Goal: Task Accomplishment & Management: Use online tool/utility

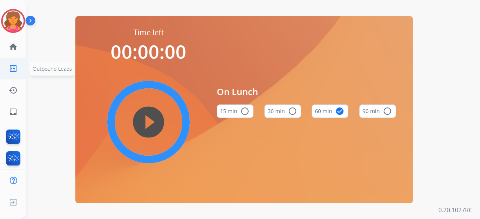
click at [2, 66] on ul "list_alt Outbound Leads Outbound Leads" at bounding box center [13, 69] width 26 height 22
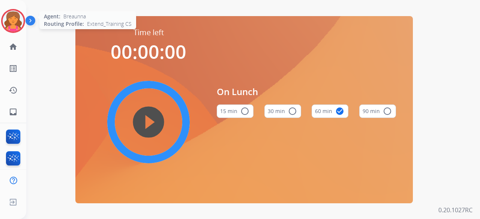
click at [18, 12] on img at bounding box center [13, 20] width 21 height 21
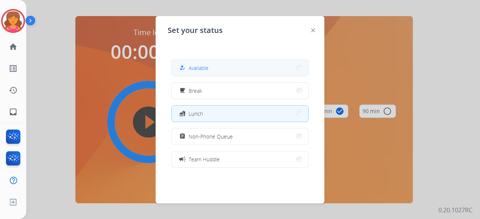
click at [209, 69] on button "how_to_reg Available" at bounding box center [240, 68] width 136 height 16
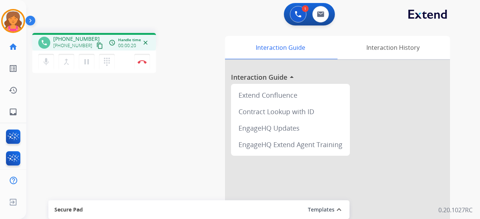
click at [96, 46] on mat-icon "content_copy" at bounding box center [99, 45] width 7 height 7
click at [86, 62] on mat-icon "pause" at bounding box center [86, 61] width 9 height 9
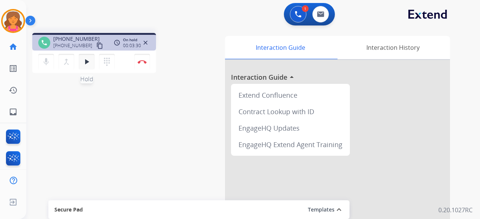
click at [90, 60] on mat-icon "play_arrow" at bounding box center [86, 61] width 9 height 9
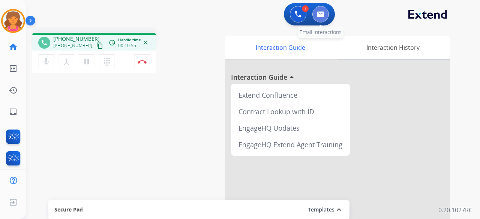
click at [317, 16] on img at bounding box center [320, 14] width 7 height 6
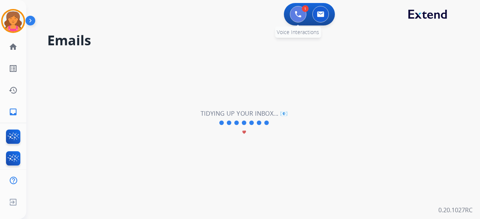
click at [297, 14] on img at bounding box center [297, 14] width 7 height 7
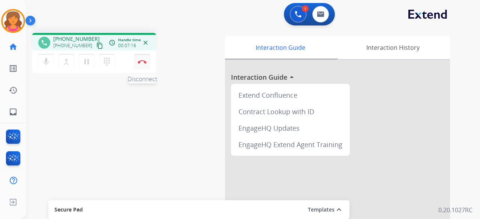
click at [142, 63] on img at bounding box center [141, 62] width 9 height 4
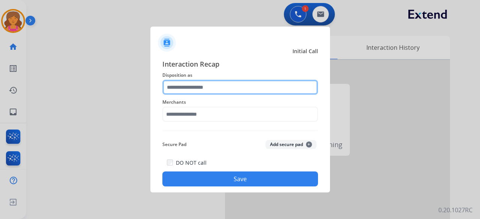
click at [228, 90] on input "text" at bounding box center [239, 87] width 155 height 15
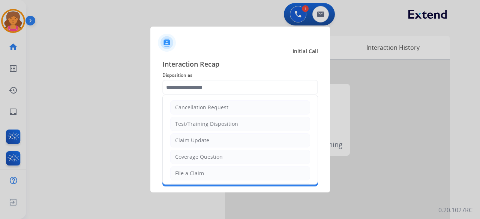
click at [193, 143] on li "Claim Update" at bounding box center [240, 140] width 140 height 14
type input "**********"
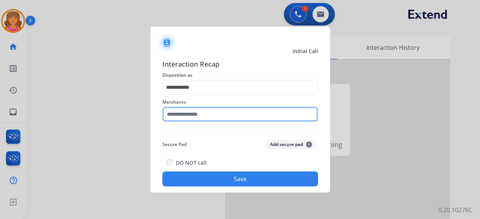
click at [198, 109] on input "text" at bounding box center [239, 114] width 155 height 15
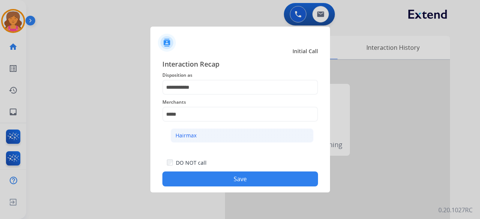
click at [191, 135] on div "Hairmax" at bounding box center [185, 135] width 21 height 7
type input "*******"
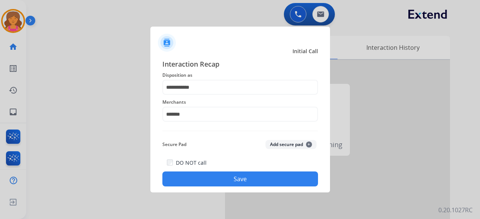
click at [249, 188] on div "**********" at bounding box center [239, 123] width 179 height 140
click at [248, 182] on button "Save" at bounding box center [239, 179] width 155 height 15
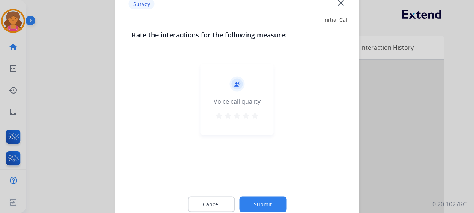
click at [253, 118] on mat-icon "star" at bounding box center [254, 115] width 9 height 9
click at [262, 206] on button "Submit" at bounding box center [262, 204] width 47 height 16
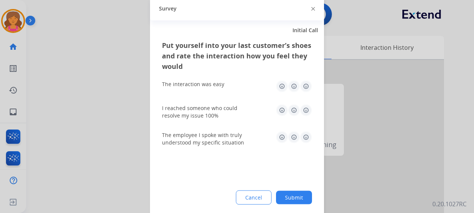
click at [305, 86] on img at bounding box center [306, 86] width 12 height 12
click at [303, 107] on img at bounding box center [306, 110] width 12 height 12
click at [308, 137] on img at bounding box center [306, 137] width 12 height 12
click at [303, 200] on button "Submit" at bounding box center [294, 197] width 36 height 13
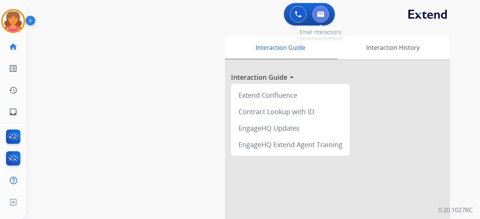
click at [320, 18] on button at bounding box center [320, 14] width 16 height 16
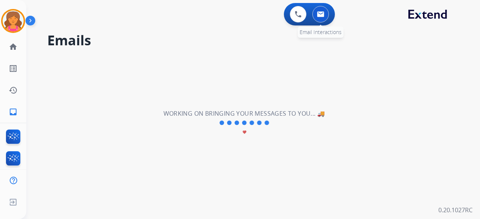
click at [320, 17] on button at bounding box center [320, 14] width 16 height 16
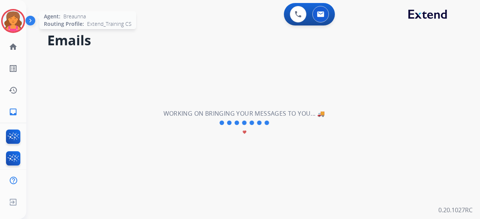
click at [9, 19] on img at bounding box center [13, 20] width 21 height 21
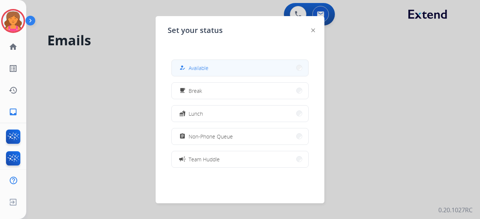
click at [212, 70] on button "how_to_reg Available" at bounding box center [240, 68] width 136 height 16
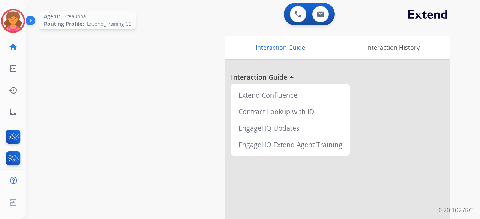
click at [6, 32] on div "Agent: [PERSON_NAME] Profile: Extend_Training CS" at bounding box center [13, 21] width 24 height 24
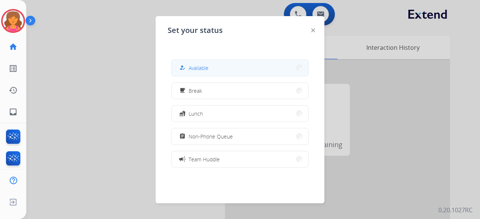
click at [281, 73] on button "how_to_reg Available" at bounding box center [240, 68] width 136 height 16
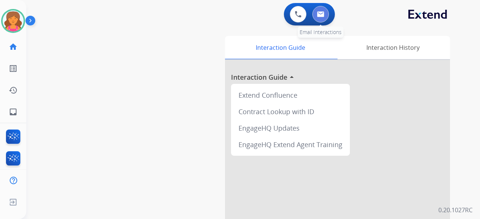
click at [318, 15] on img at bounding box center [320, 14] width 7 height 6
select select "**********"
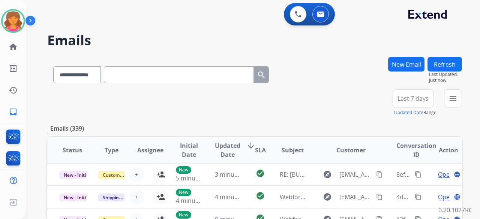
click at [407, 97] on span "Last 7 days" at bounding box center [412, 98] width 31 height 3
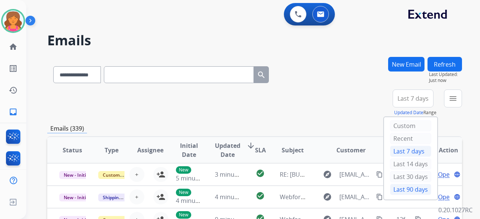
click at [393, 190] on div "Last 90 days" at bounding box center [410, 189] width 41 height 11
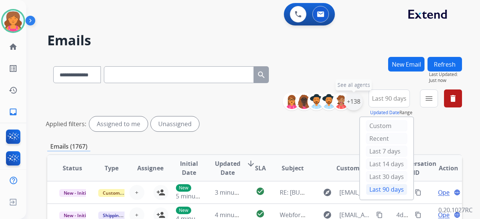
click at [352, 104] on div "+138" at bounding box center [353, 102] width 18 height 18
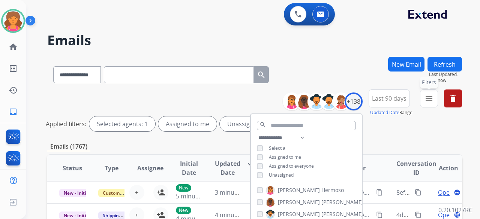
click at [426, 101] on mat-icon "menu" at bounding box center [428, 98] width 9 height 9
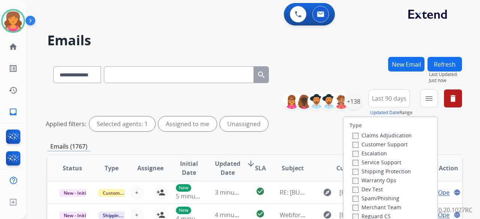
click at [391, 143] on label "Customer Support" at bounding box center [379, 144] width 55 height 7
click at [384, 171] on label "Shipping Protection" at bounding box center [381, 171] width 58 height 7
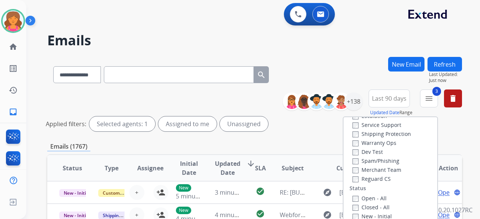
click at [356, 200] on label "Open - All" at bounding box center [369, 198] width 34 height 7
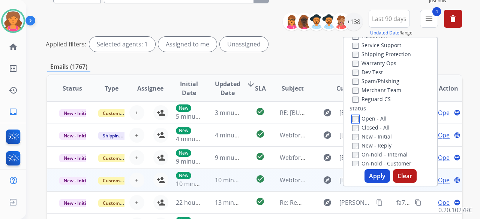
scroll to position [112, 0]
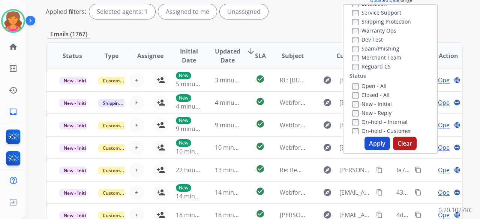
click at [370, 140] on button "Apply" at bounding box center [376, 143] width 25 height 13
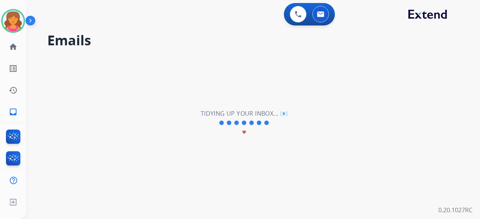
scroll to position [0, 0]
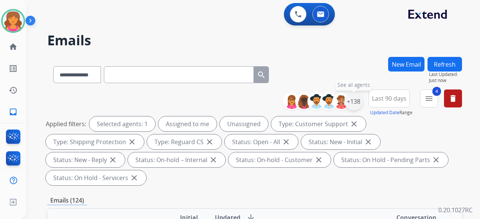
click at [353, 103] on div "+138" at bounding box center [353, 102] width 18 height 18
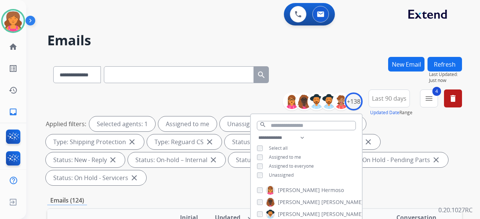
click at [259, 178] on div "**********" at bounding box center [306, 157] width 111 height 48
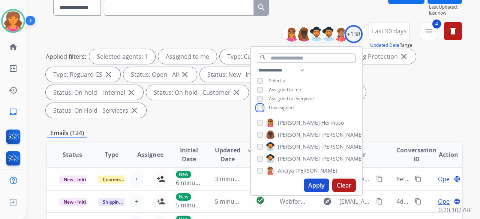
scroll to position [75, 0]
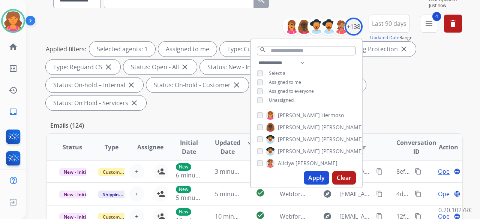
click at [323, 175] on button "Apply" at bounding box center [315, 177] width 25 height 13
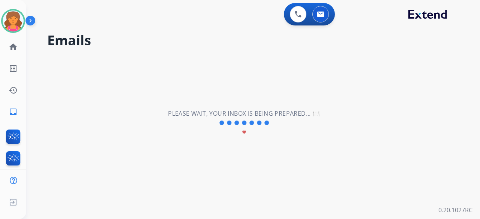
scroll to position [0, 0]
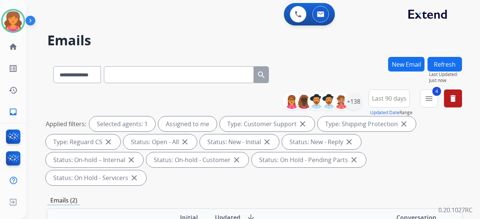
scroll to position [150, 0]
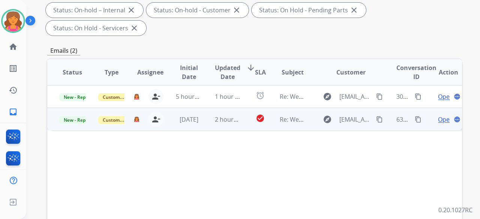
click at [439, 115] on span "Open" at bounding box center [445, 119] width 15 height 9
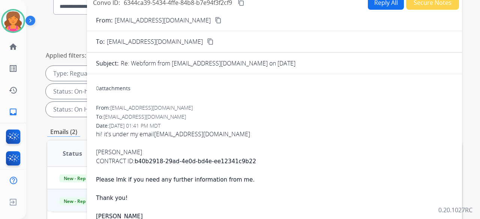
scroll to position [37, 0]
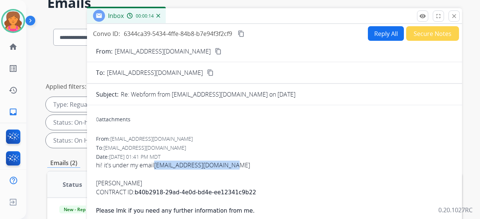
drag, startPoint x: 237, startPoint y: 167, endPoint x: 157, endPoint y: 165, distance: 80.2
click at [157, 165] on div "hi! it's under my email [PERSON_NAME][EMAIL_ADDRESS][DOMAIN_NAME] [PERSON_NAME]…" at bounding box center [274, 206] width 357 height 91
copy link "[EMAIL_ADDRESS][DOMAIN_NAME]"
click at [385, 33] on button "Reply All" at bounding box center [386, 33] width 36 height 15
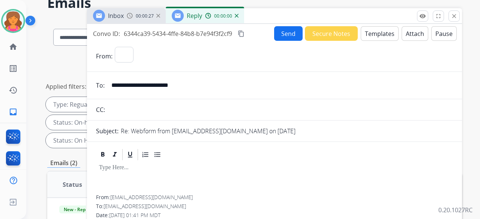
select select "**********"
click at [385, 33] on button "Templates" at bounding box center [379, 33] width 38 height 15
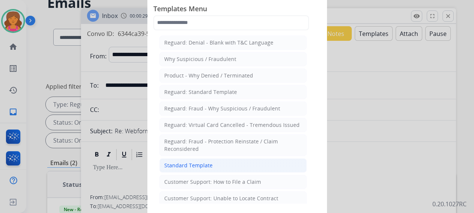
click at [223, 161] on li "Standard Template" at bounding box center [232, 165] width 147 height 14
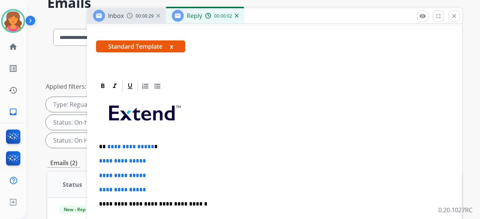
scroll to position [150, 0]
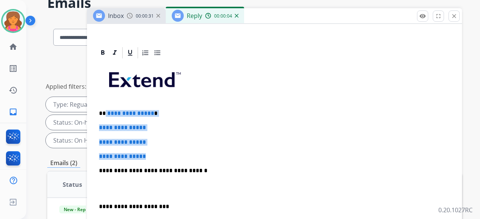
drag, startPoint x: 156, startPoint y: 153, endPoint x: 105, endPoint y: 106, distance: 69.5
click at [105, 106] on div "**********" at bounding box center [274, 189] width 357 height 258
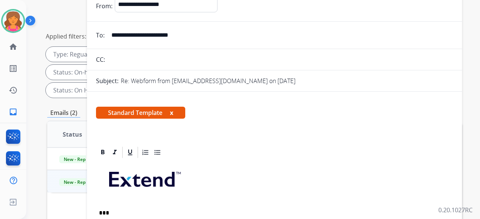
scroll to position [0, 0]
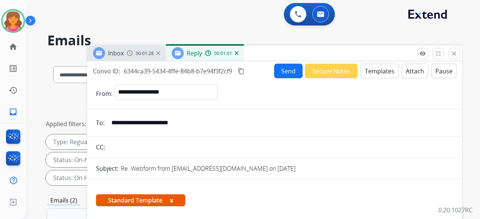
click at [279, 70] on button "Send" at bounding box center [288, 71] width 28 height 15
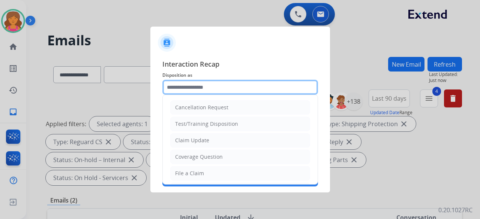
click at [211, 86] on input "text" at bounding box center [239, 87] width 155 height 15
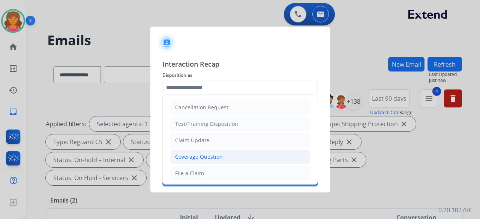
click at [190, 157] on div "Coverage Question" at bounding box center [199, 156] width 48 height 7
type input "**********"
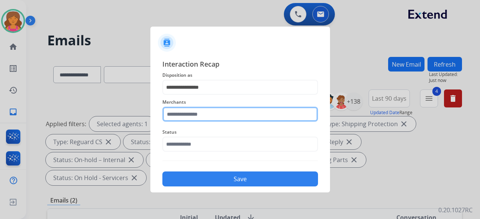
click at [193, 118] on input "text" at bounding box center [239, 114] width 155 height 15
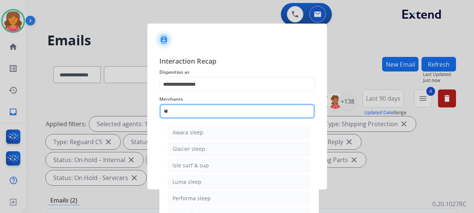
type input "*"
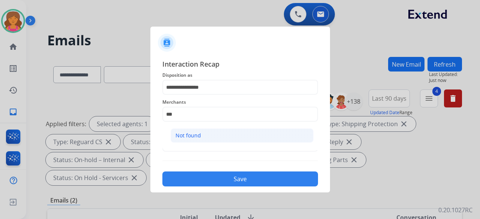
click at [268, 140] on li "Not found" at bounding box center [241, 136] width 143 height 14
type input "*********"
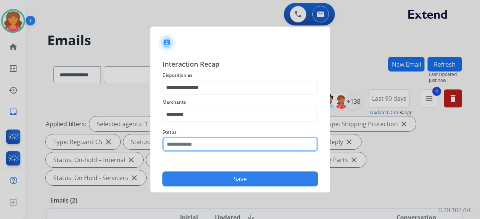
click at [218, 140] on input "text" at bounding box center [239, 144] width 155 height 15
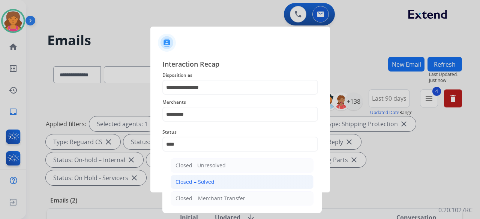
click at [222, 180] on li "Closed – Solved" at bounding box center [241, 182] width 143 height 14
type input "**********"
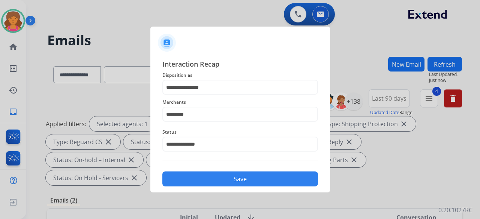
click at [222, 180] on button "Save" at bounding box center [239, 179] width 155 height 15
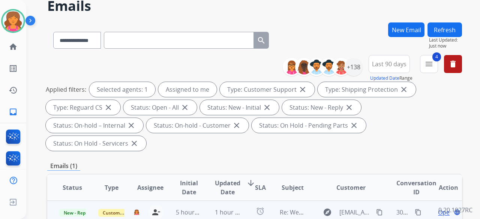
scroll to position [75, 0]
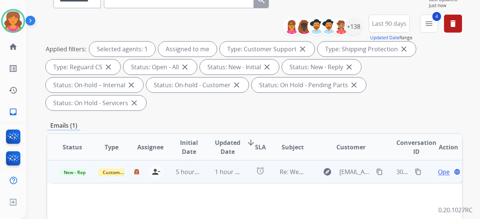
click at [438, 167] on span "Open" at bounding box center [445, 171] width 15 height 9
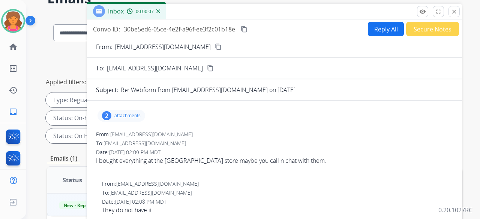
scroll to position [0, 0]
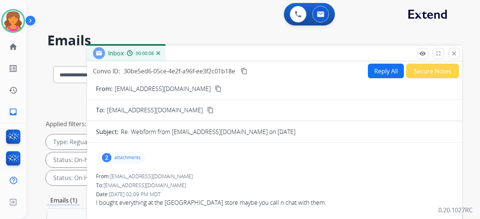
click at [368, 72] on button "Reply All" at bounding box center [386, 71] width 36 height 15
select select "**********"
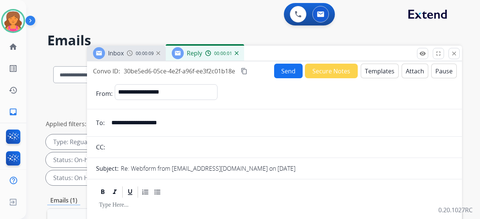
drag, startPoint x: 451, startPoint y: 52, endPoint x: 452, endPoint y: 42, distance: 9.8
click at [451, 48] on button "close Close" at bounding box center [453, 53] width 11 height 11
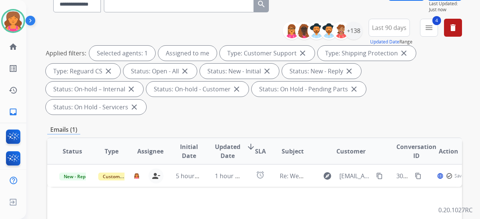
scroll to position [112, 0]
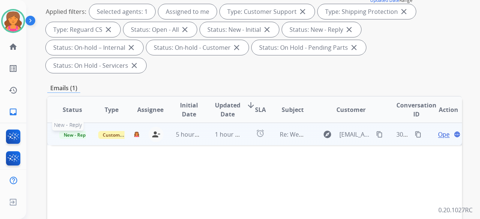
click at [81, 131] on span "New - Reply" at bounding box center [76, 135] width 34 height 8
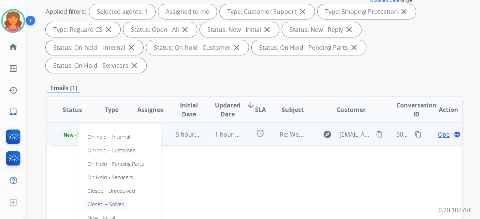
click at [110, 199] on p "Closed – Solved" at bounding box center [105, 204] width 43 height 10
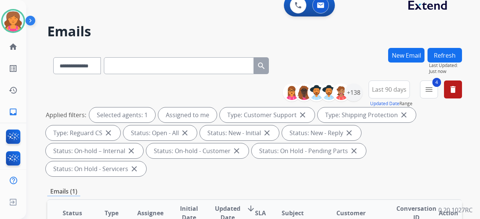
scroll to position [0, 0]
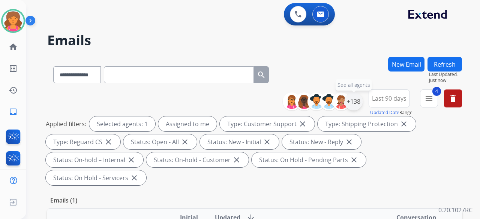
click at [351, 102] on div "+138" at bounding box center [353, 102] width 18 height 18
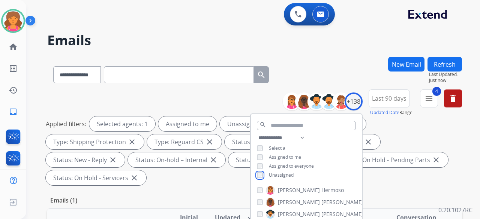
scroll to position [75, 0]
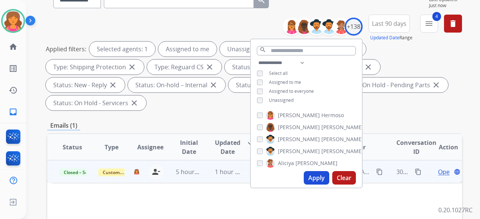
click at [315, 179] on button "Apply" at bounding box center [315, 177] width 25 height 13
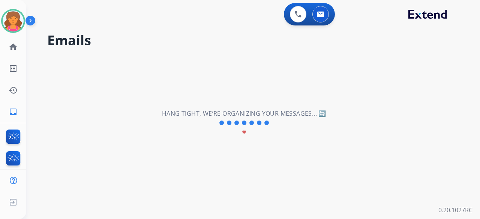
scroll to position [0, 0]
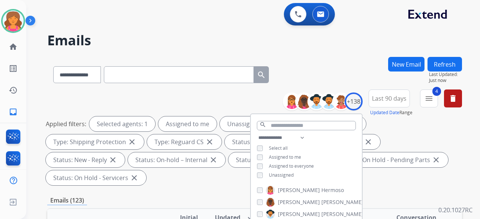
click at [439, 172] on div "Applied filters: Selected agents: 1 Assigned to me Unassigned Type: Customer Su…" at bounding box center [253, 151] width 414 height 69
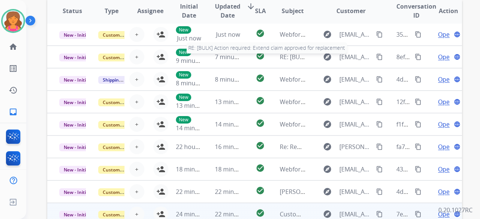
scroll to position [279, 0]
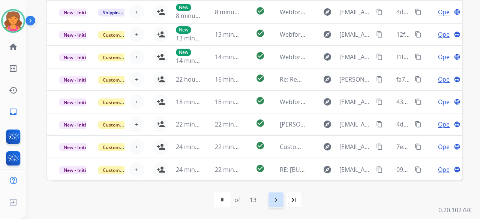
click at [279, 202] on mat-icon "navigate_next" at bounding box center [275, 200] width 9 height 9
select select "*"
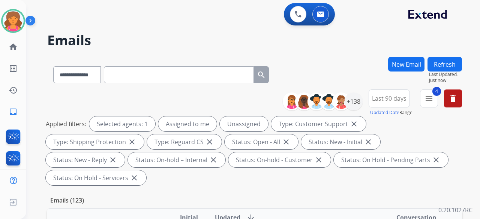
scroll to position [262, 0]
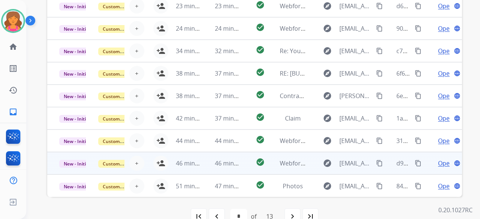
click at [242, 160] on td "check_circle" at bounding box center [254, 163] width 26 height 22
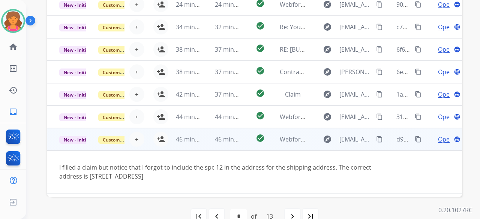
scroll to position [43, 0]
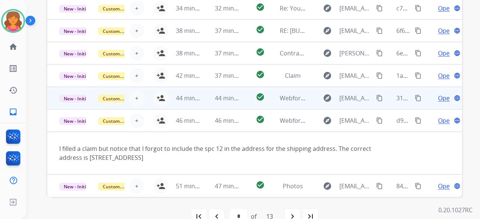
click at [199, 104] on td "44 minutes ago" at bounding box center [183, 98] width 39 height 22
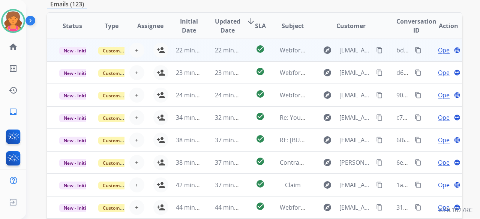
scroll to position [196, 0]
click at [227, 55] on td "22 minutes ago" at bounding box center [222, 50] width 39 height 22
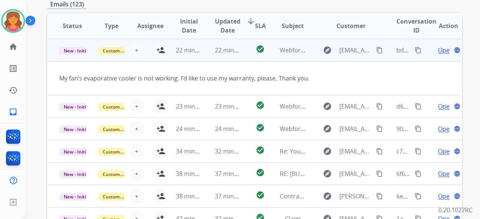
click at [165, 50] on td "22 minutes ago" at bounding box center [183, 50] width 39 height 22
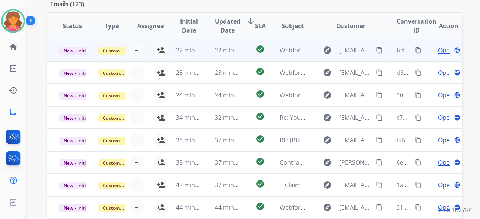
click at [164, 50] on td "22 minutes ago" at bounding box center [183, 50] width 39 height 22
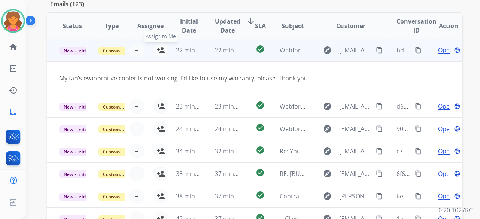
click at [157, 50] on mat-icon "person_add" at bounding box center [160, 50] width 9 height 9
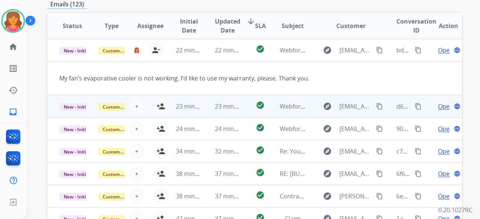
click at [238, 107] on tr "New - Initial Customer Support + Select agent person_add Assign to Me 23 minute…" at bounding box center [254, 106] width 414 height 22
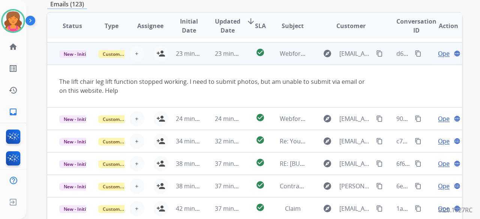
scroll to position [22, 0]
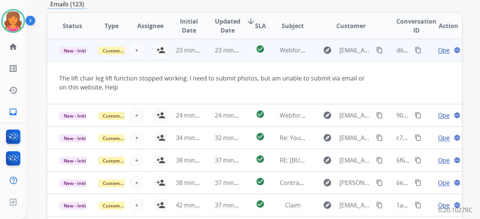
click at [164, 58] on td "23 minutes ago" at bounding box center [183, 50] width 39 height 22
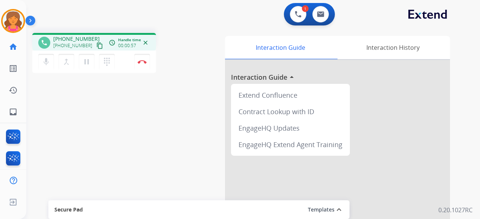
click at [96, 44] on mat-icon "content_copy" at bounding box center [99, 45] width 7 height 7
click at [142, 65] on button "Disconnect" at bounding box center [142, 62] width 16 height 16
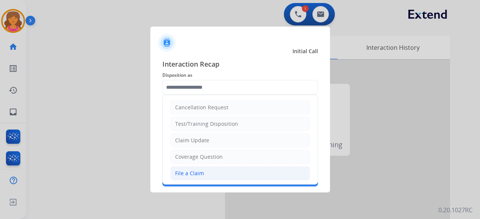
click at [194, 174] on div "File a Claim" at bounding box center [189, 173] width 29 height 7
type input "**********"
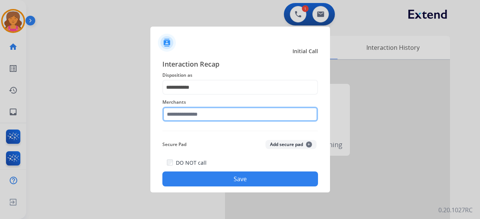
click at [185, 114] on input "text" at bounding box center [239, 114] width 155 height 15
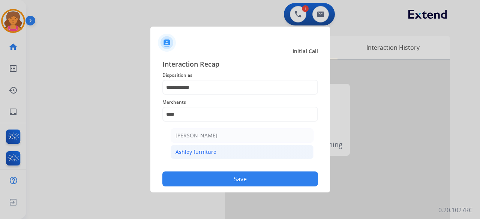
click at [188, 154] on div "Ashley furniture" at bounding box center [195, 151] width 41 height 7
type input "**********"
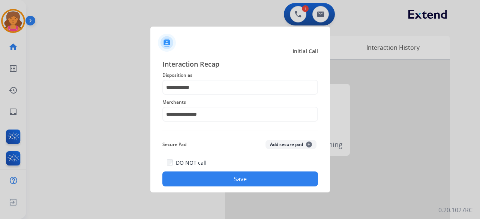
click at [191, 181] on button "Save" at bounding box center [239, 179] width 155 height 15
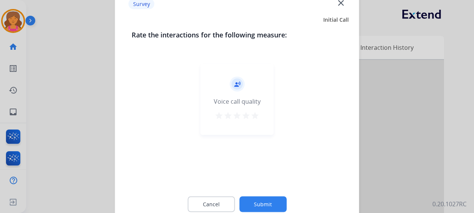
click at [253, 119] on mat-icon "star" at bounding box center [254, 115] width 9 height 9
click at [255, 199] on button "Submit" at bounding box center [262, 204] width 47 height 16
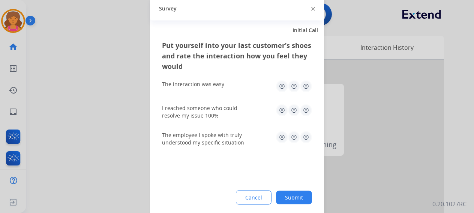
click at [308, 83] on img at bounding box center [306, 86] width 12 height 12
click at [303, 110] on img at bounding box center [306, 110] width 12 height 12
click at [308, 137] on img at bounding box center [306, 137] width 12 height 12
click at [293, 198] on button "Submit" at bounding box center [294, 197] width 36 height 13
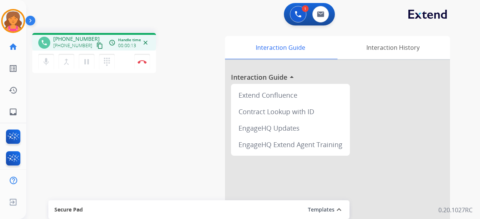
click at [96, 44] on mat-icon "content_copy" at bounding box center [99, 45] width 7 height 7
click at [321, 9] on button at bounding box center [320, 14] width 16 height 16
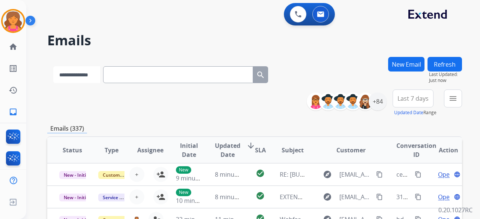
click at [70, 73] on select "**********" at bounding box center [76, 74] width 47 height 17
select select "**********"
click at [53, 66] on select "**********" at bounding box center [76, 74] width 47 height 17
paste input "**********"
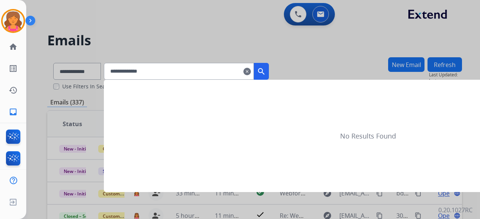
type input "**********"
click at [266, 73] on mat-icon "search" at bounding box center [261, 71] width 9 height 9
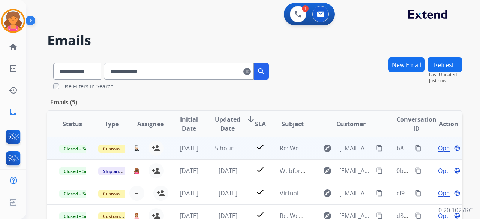
scroll to position [75, 0]
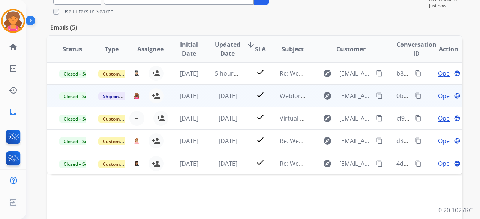
click at [438, 96] on span "Open" at bounding box center [445, 95] width 15 height 9
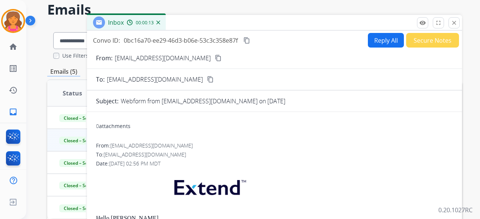
scroll to position [0, 0]
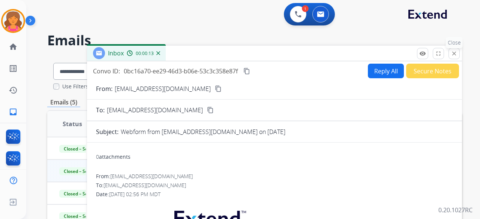
click at [452, 54] on mat-icon "close" at bounding box center [453, 53] width 7 height 7
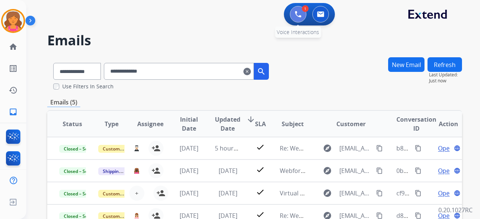
click at [304, 13] on button at bounding box center [298, 14] width 16 height 16
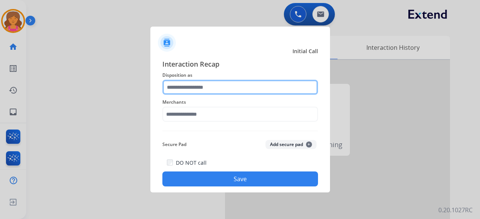
click at [213, 84] on input "text" at bounding box center [239, 87] width 155 height 15
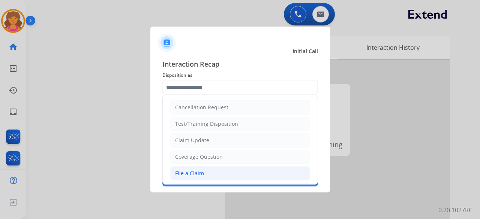
click at [195, 176] on li "File a Claim" at bounding box center [240, 173] width 140 height 14
type input "**********"
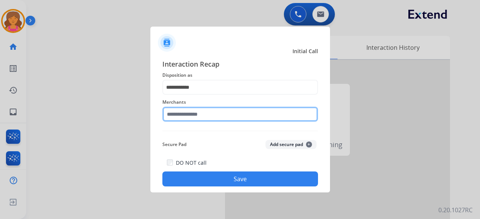
click at [183, 116] on input "text" at bounding box center [239, 114] width 155 height 15
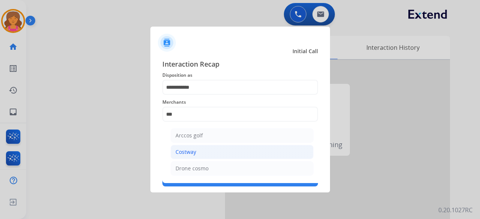
click at [218, 149] on li "Costway" at bounding box center [241, 152] width 143 height 14
type input "*******"
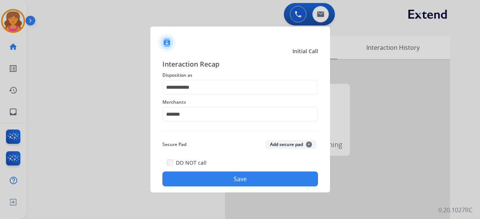
click at [188, 182] on button "Save" at bounding box center [239, 179] width 155 height 15
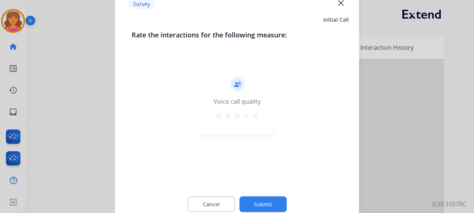
click at [256, 120] on mat-icon "star" at bounding box center [254, 115] width 9 height 9
click at [265, 202] on button "Submit" at bounding box center [262, 204] width 47 height 16
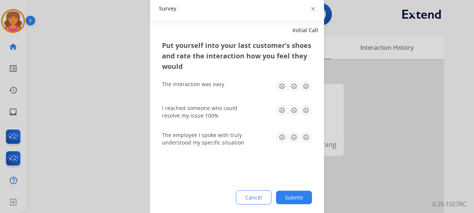
click at [304, 87] on img at bounding box center [306, 86] width 12 height 12
drag, startPoint x: 304, startPoint y: 108, endPoint x: 311, endPoint y: 134, distance: 26.7
click at [304, 108] on img at bounding box center [306, 110] width 12 height 12
click at [306, 142] on img at bounding box center [306, 137] width 12 height 12
click at [297, 196] on button "Submit" at bounding box center [294, 197] width 36 height 13
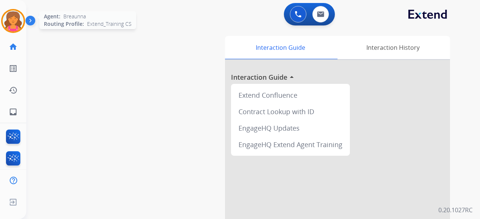
click at [22, 18] on img at bounding box center [13, 20] width 21 height 21
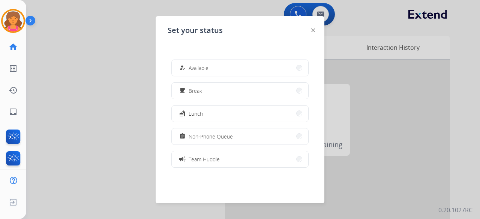
click at [183, 136] on mat-icon "assignment" at bounding box center [182, 136] width 6 height 6
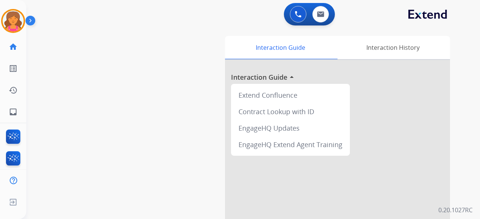
click at [47, 47] on div "swap_horiz Break voice bridge close_fullscreen Connect 3-Way Call merge_type Se…" at bounding box center [243, 183] width 435 height 312
click at [12, 23] on img at bounding box center [13, 20] width 21 height 21
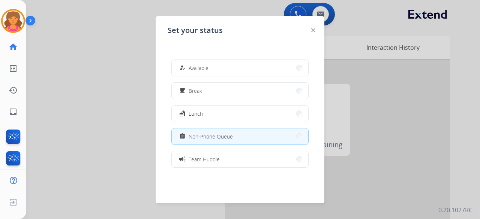
click at [87, 84] on div at bounding box center [240, 109] width 480 height 219
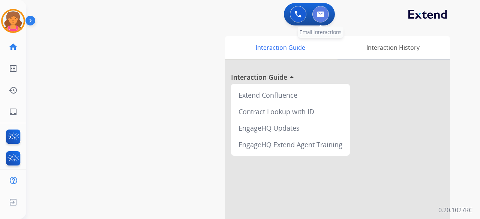
click at [320, 18] on button at bounding box center [320, 14] width 16 height 16
select select "**********"
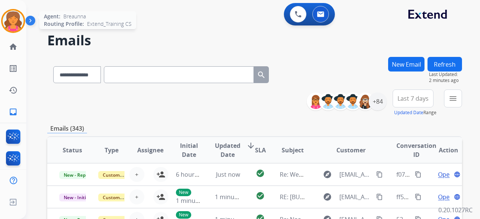
click at [15, 19] on img at bounding box center [13, 20] width 21 height 21
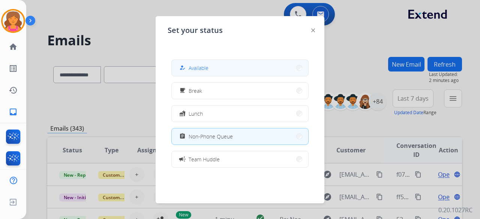
click at [196, 60] on button "how_to_reg Available" at bounding box center [240, 68] width 136 height 16
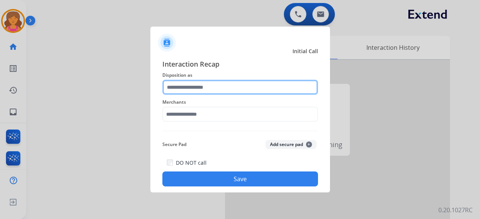
click at [170, 95] on div at bounding box center [239, 87] width 155 height 15
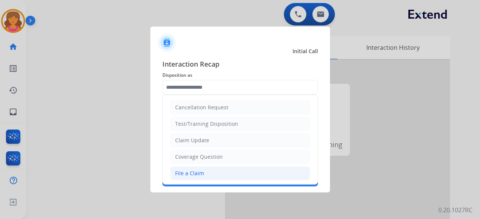
click at [184, 170] on div "File a Claim" at bounding box center [189, 173] width 29 height 7
type input "**********"
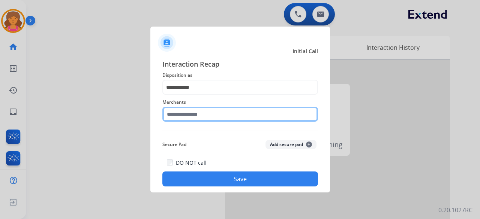
click at [183, 115] on input "text" at bounding box center [239, 114] width 155 height 15
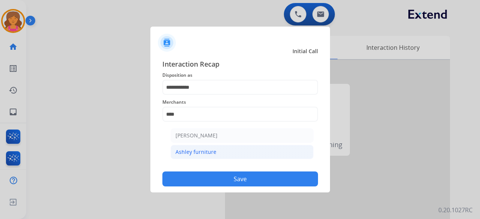
click at [213, 147] on li "Ashley furniture" at bounding box center [241, 152] width 143 height 14
type input "**********"
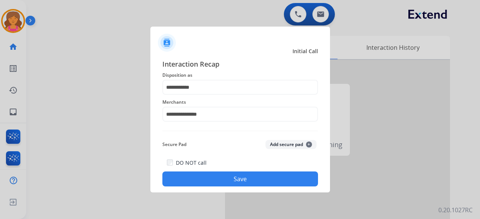
click at [217, 174] on button "Save" at bounding box center [239, 179] width 155 height 15
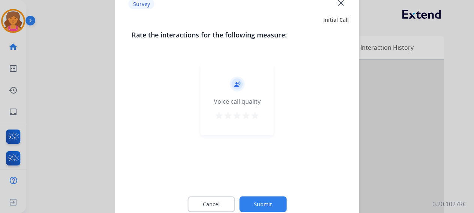
click at [255, 117] on mat-icon "star" at bounding box center [254, 115] width 9 height 9
click at [263, 203] on button "Submit" at bounding box center [262, 204] width 47 height 16
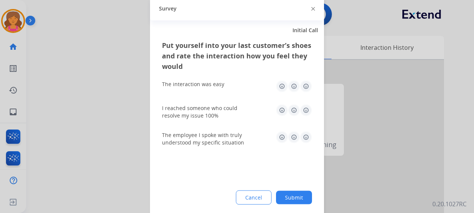
click at [306, 82] on img at bounding box center [306, 86] width 12 height 12
click at [306, 108] on img at bounding box center [306, 110] width 12 height 12
drag, startPoint x: 304, startPoint y: 139, endPoint x: 299, endPoint y: 161, distance: 22.1
click at [305, 139] on img at bounding box center [306, 137] width 12 height 12
click at [291, 196] on button "Submit" at bounding box center [294, 197] width 36 height 13
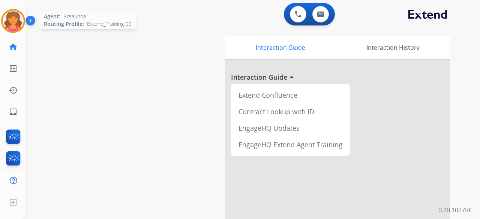
click at [8, 18] on img at bounding box center [13, 20] width 21 height 21
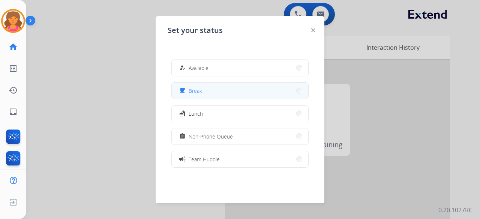
click at [214, 97] on button "free_breakfast Break" at bounding box center [240, 91] width 136 height 16
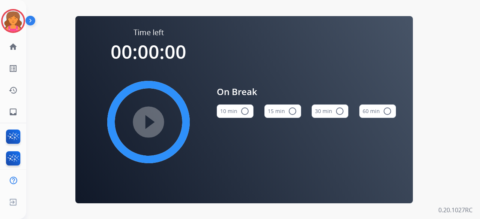
drag, startPoint x: 280, startPoint y: 108, endPoint x: 225, endPoint y: 115, distance: 55.9
click at [281, 108] on button "15 min radio_button_unchecked" at bounding box center [282, 111] width 37 height 13
click at [152, 124] on mat-icon "play_circle_filled" at bounding box center [148, 122] width 9 height 9
click at [43, 66] on div "Time left 00:00:00 play_circle_filled On Break 10 min radio_button_unchecked 15…" at bounding box center [243, 109] width 435 height 219
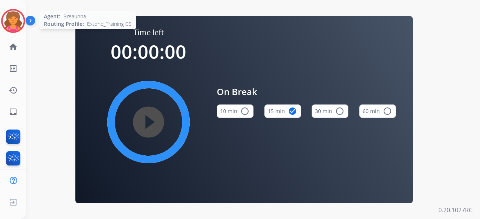
click at [20, 15] on img at bounding box center [13, 20] width 21 height 21
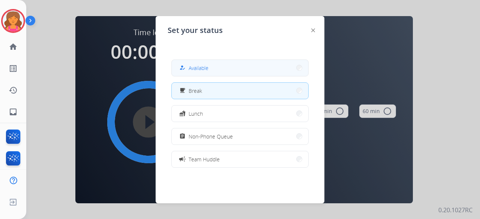
click at [214, 67] on button "how_to_reg Available" at bounding box center [240, 68] width 136 height 16
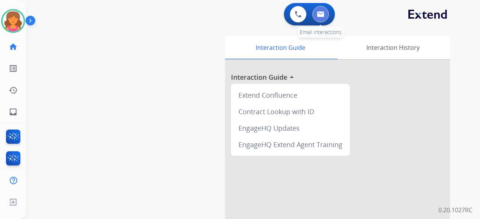
click at [322, 20] on button at bounding box center [320, 14] width 16 height 16
select select "**********"
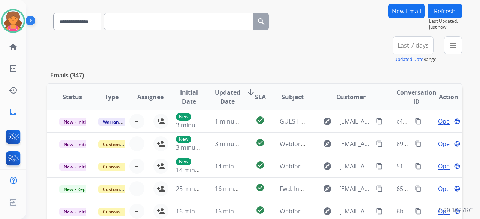
scroll to position [37, 0]
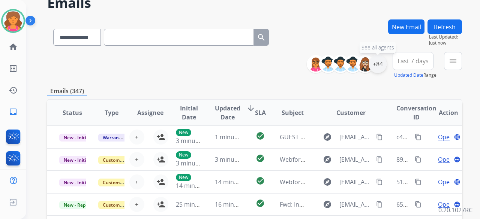
click at [379, 66] on div "+84" at bounding box center [377, 64] width 18 height 18
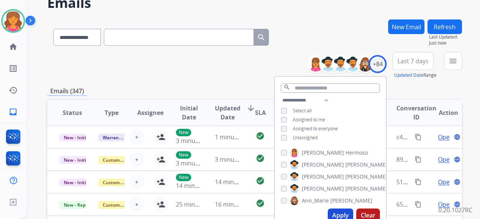
click at [418, 65] on button "Last 7 days" at bounding box center [412, 61] width 41 height 18
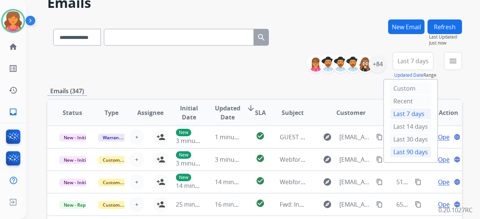
click at [411, 152] on div "Last 90 days" at bounding box center [410, 151] width 41 height 11
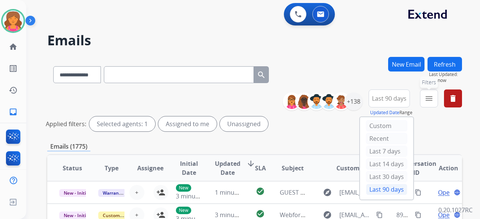
click at [427, 97] on mat-icon "menu" at bounding box center [428, 98] width 9 height 9
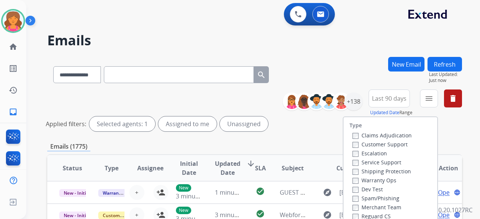
click at [366, 142] on label "Customer Support" at bounding box center [379, 144] width 55 height 7
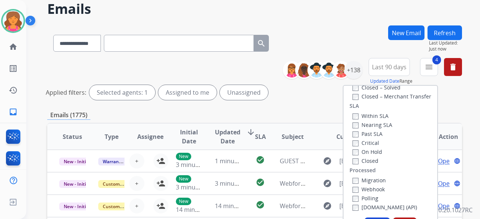
scroll to position [75, 0]
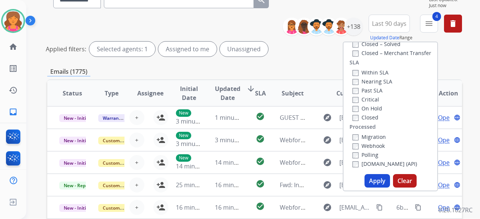
click at [375, 183] on button "Apply" at bounding box center [376, 180] width 25 height 13
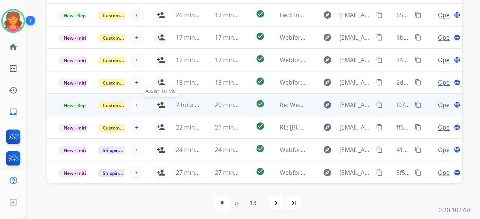
scroll to position [279, 0]
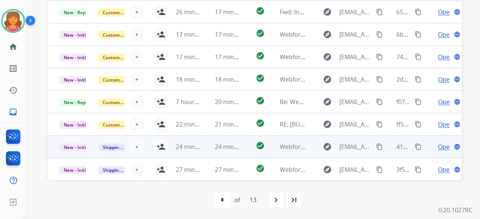
click at [241, 152] on td "check_circle" at bounding box center [254, 147] width 26 height 22
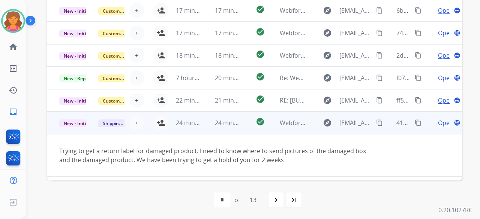
scroll to position [43, 0]
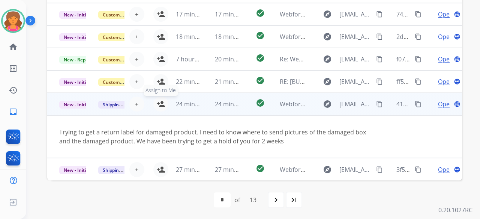
click at [160, 108] on button "person_add Assign to Me" at bounding box center [160, 104] width 15 height 15
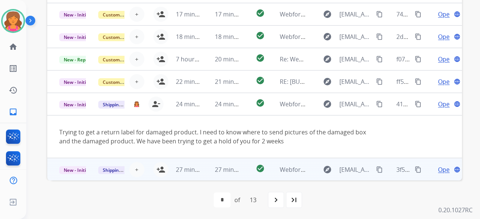
click at [242, 169] on td "check_circle" at bounding box center [254, 169] width 26 height 22
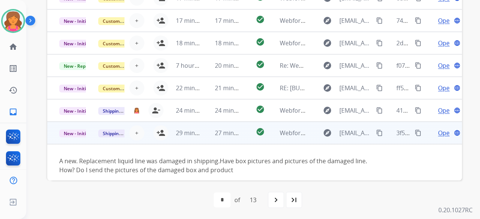
scroll to position [43, 0]
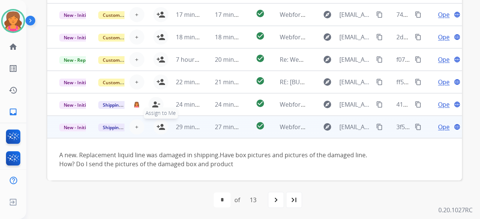
click at [157, 124] on mat-icon "person_add" at bounding box center [160, 127] width 9 height 9
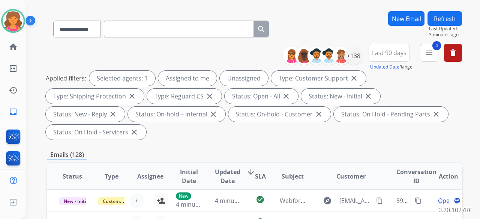
scroll to position [0, 0]
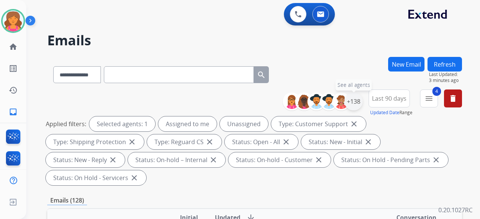
click at [356, 108] on div "+138" at bounding box center [353, 102] width 18 height 18
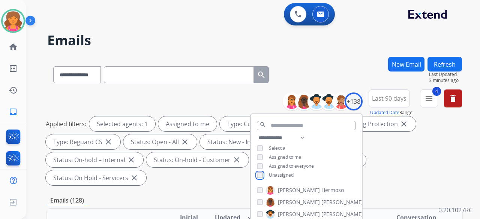
scroll to position [150, 0]
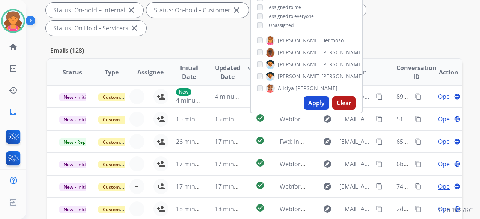
click at [321, 102] on button "Apply" at bounding box center [315, 102] width 25 height 13
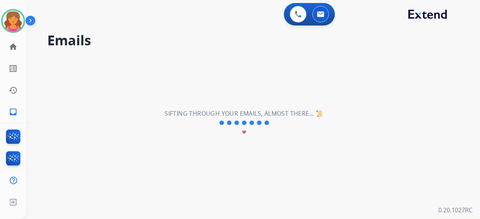
scroll to position [0, 0]
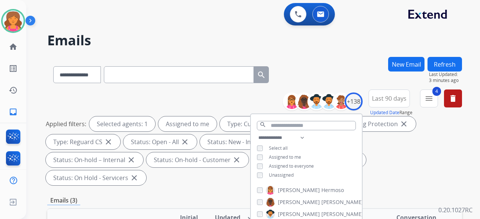
click at [399, 158] on div "Applied filters: Selected agents: 1 Assigned to me Type: Customer Support close…" at bounding box center [253, 151] width 414 height 69
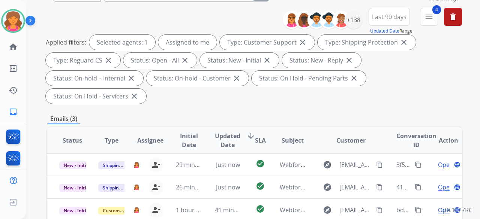
scroll to position [112, 0]
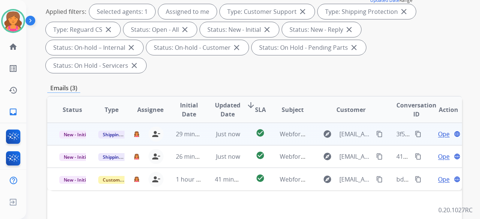
click at [438, 130] on span "Open" at bounding box center [445, 134] width 15 height 9
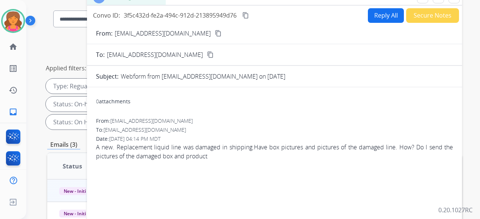
scroll to position [0, 0]
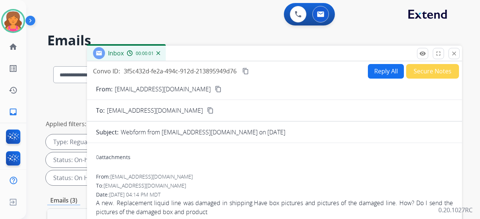
click at [214, 87] on button "content_copy" at bounding box center [218, 89] width 9 height 9
click at [368, 71] on button "Reply All" at bounding box center [386, 71] width 36 height 15
select select "**********"
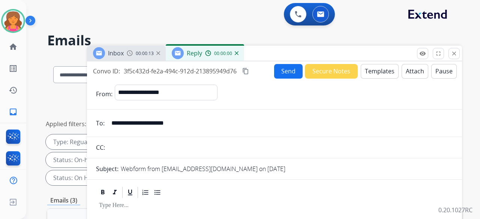
click at [365, 71] on button "Templates" at bounding box center [379, 71] width 38 height 15
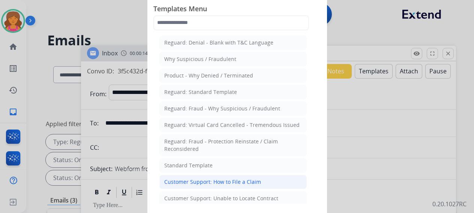
click at [209, 178] on div "Customer Support: How to File a Claim" at bounding box center [212, 181] width 97 height 7
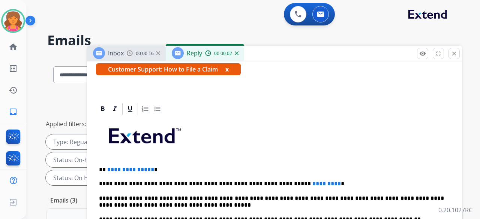
scroll to position [144, 0]
click at [151, 166] on p "**********" at bounding box center [271, 169] width 345 height 7
click at [149, 167] on span "**********" at bounding box center [130, 170] width 47 height 6
click at [303, 181] on p "**********" at bounding box center [271, 184] width 345 height 7
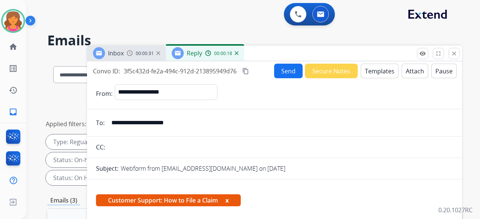
scroll to position [0, 0]
click at [439, 98] on div "**********" at bounding box center [284, 93] width 338 height 19
click at [282, 69] on button "Send" at bounding box center [288, 71] width 28 height 15
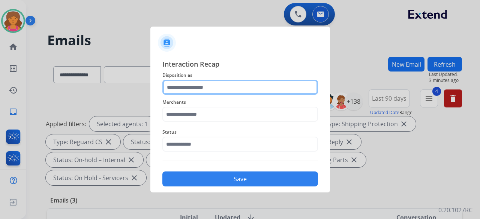
click at [175, 85] on input "text" at bounding box center [239, 87] width 155 height 15
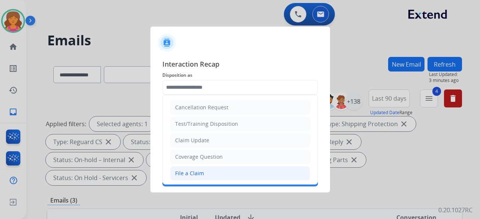
click at [215, 172] on li "File a Claim" at bounding box center [240, 173] width 140 height 14
type input "**********"
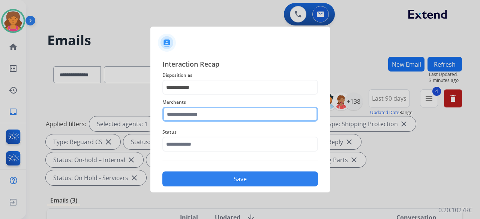
click at [199, 117] on input "text" at bounding box center [239, 114] width 155 height 15
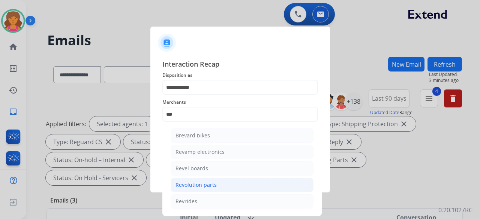
click at [210, 189] on li "Revolution parts" at bounding box center [241, 185] width 143 height 14
type input "**********"
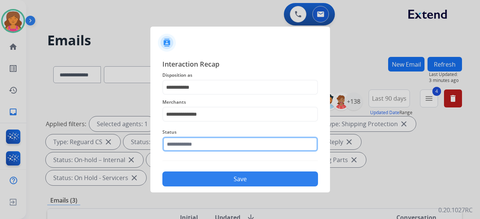
click at [196, 143] on input "text" at bounding box center [239, 144] width 155 height 15
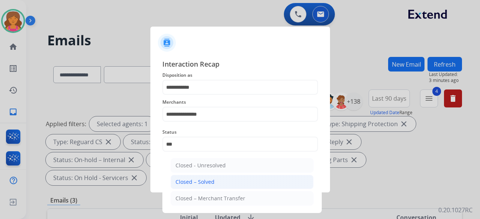
click at [224, 179] on li "Closed – Solved" at bounding box center [241, 182] width 143 height 14
type input "**********"
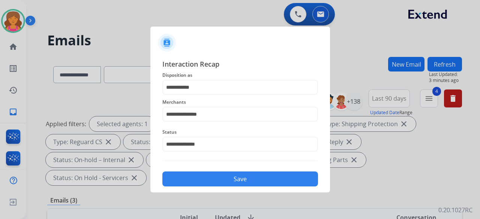
click at [224, 178] on button "Save" at bounding box center [239, 179] width 155 height 15
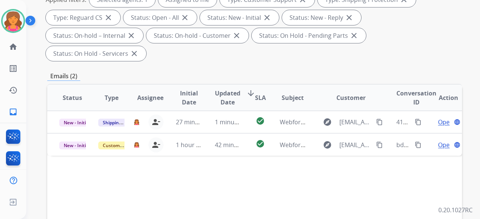
scroll to position [187, 0]
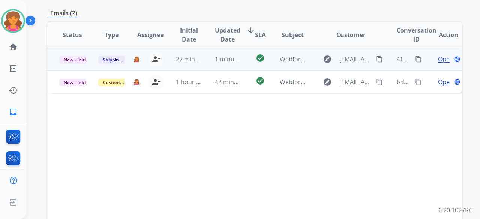
click at [438, 55] on span "Open" at bounding box center [445, 59] width 15 height 9
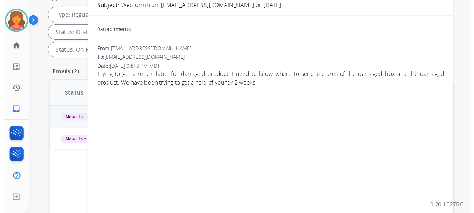
scroll to position [112, 0]
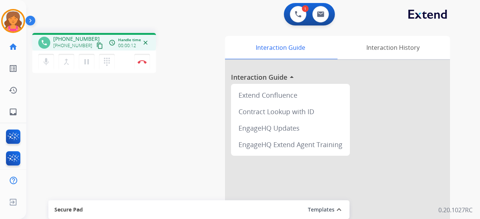
click at [96, 46] on mat-icon "content_copy" at bounding box center [99, 45] width 7 height 7
click at [143, 60] on img at bounding box center [141, 62] width 9 height 4
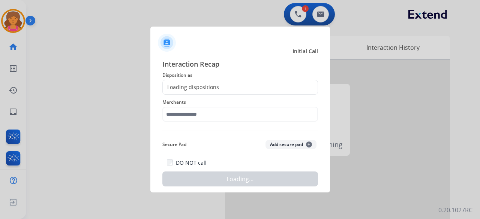
click at [169, 83] on div "Loading dispositions..." at bounding box center [239, 87] width 155 height 15
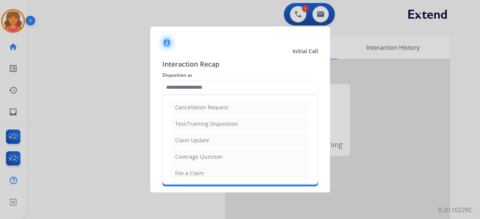
click at [171, 86] on input "text" at bounding box center [239, 87] width 155 height 15
click at [210, 175] on li "File a Claim" at bounding box center [240, 173] width 140 height 14
type input "**********"
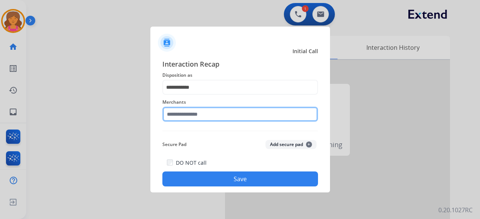
click at [199, 118] on input "text" at bounding box center [239, 114] width 155 height 15
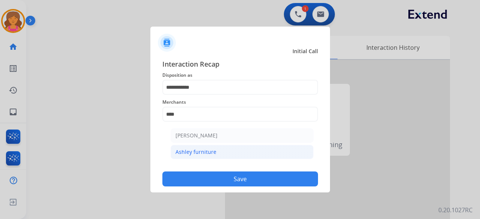
click at [216, 149] on li "Ashley furniture" at bounding box center [241, 152] width 143 height 14
type input "**********"
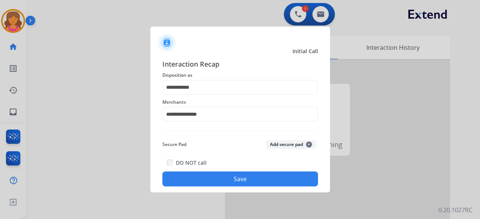
click at [211, 176] on button "Save" at bounding box center [239, 179] width 155 height 15
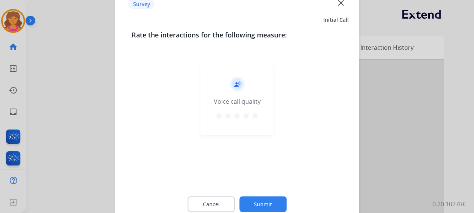
click at [255, 117] on mat-icon "star" at bounding box center [254, 115] width 9 height 9
click at [262, 203] on button "Submit" at bounding box center [262, 204] width 47 height 16
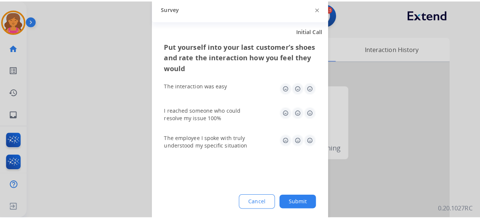
scroll to position [0, 0]
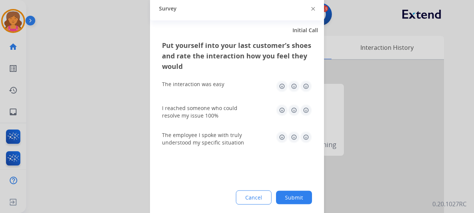
click at [308, 87] on img at bounding box center [306, 86] width 12 height 12
click at [306, 109] on img at bounding box center [306, 110] width 12 height 12
click at [307, 138] on img at bounding box center [306, 137] width 12 height 12
click at [297, 198] on button "Submit" at bounding box center [294, 197] width 36 height 13
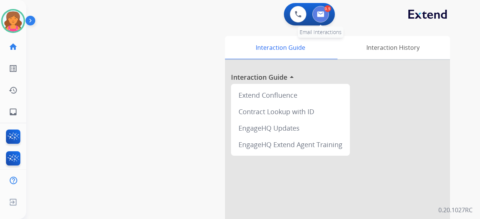
click at [320, 16] on img at bounding box center [320, 14] width 7 height 6
select select "**********"
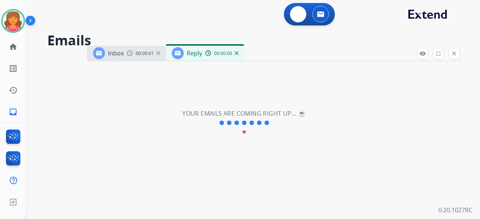
select select "**********"
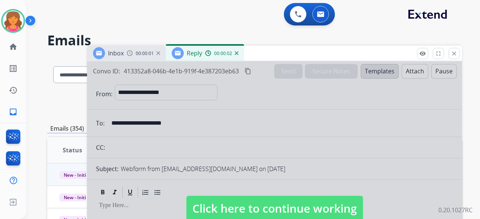
click at [222, 203] on span "Click here to continue working" at bounding box center [274, 208] width 176 height 25
select select
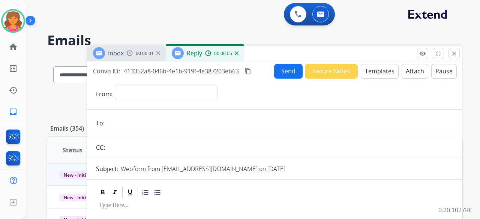
click at [237, 53] on img at bounding box center [237, 53] width 4 height 4
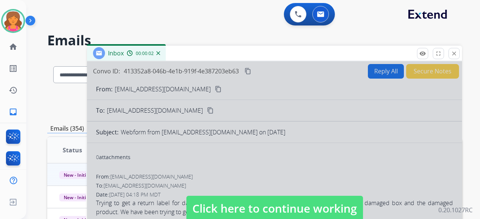
click at [216, 205] on span "Click here to continue working" at bounding box center [274, 208] width 176 height 25
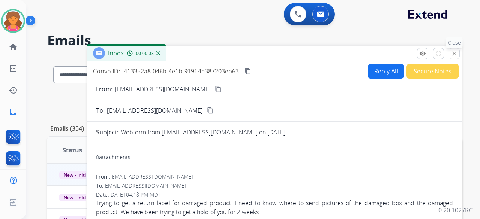
click at [454, 53] on mat-icon "close" at bounding box center [453, 53] width 7 height 7
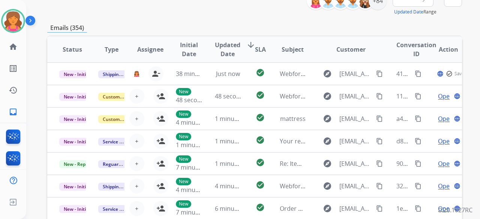
scroll to position [57, 0]
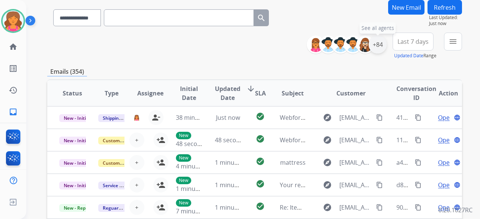
click at [376, 45] on div "+84" at bounding box center [377, 45] width 18 height 18
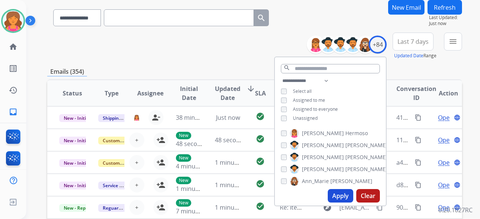
click at [282, 114] on div "**********" at bounding box center [330, 100] width 111 height 48
click at [287, 120] on div "**********" at bounding box center [330, 100] width 111 height 48
click at [343, 197] on button "Apply" at bounding box center [339, 195] width 25 height 13
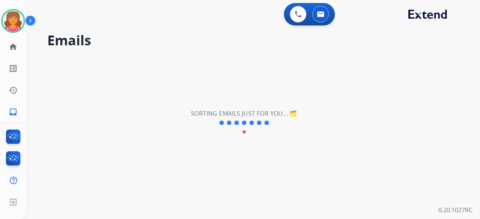
scroll to position [0, 0]
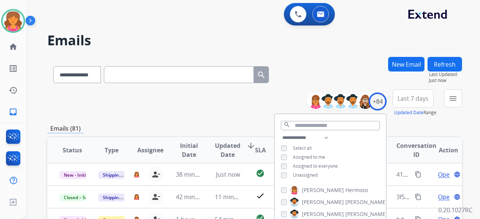
drag, startPoint x: 229, startPoint y: 127, endPoint x: 418, endPoint y: 111, distance: 189.5
click at [231, 126] on div "Emails (81)" at bounding box center [254, 128] width 414 height 9
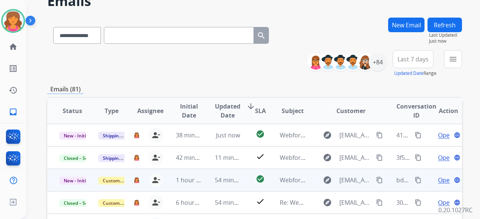
scroll to position [75, 0]
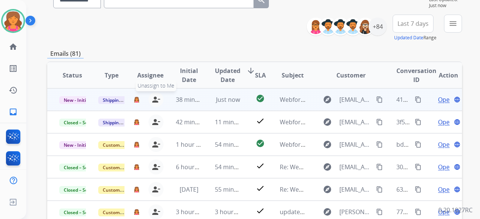
click at [151, 103] on mat-icon "person_remove" at bounding box center [155, 99] width 9 height 9
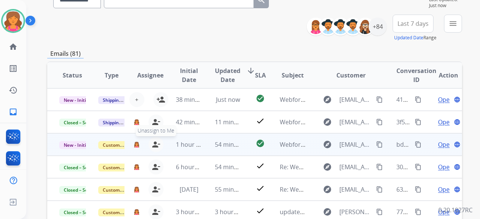
click at [156, 143] on mat-icon "person_remove" at bounding box center [155, 144] width 9 height 9
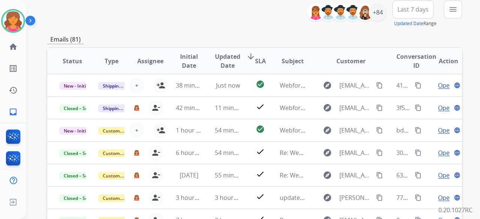
scroll to position [57, 0]
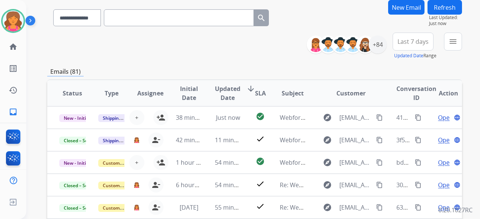
click at [421, 40] on span "Last 7 days" at bounding box center [412, 41] width 31 height 3
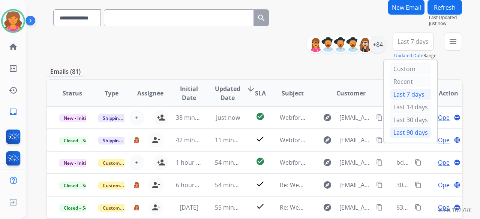
click at [393, 128] on div "Last 90 days" at bounding box center [410, 132] width 41 height 11
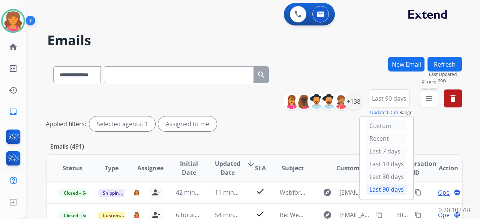
click at [432, 96] on mat-icon "menu" at bounding box center [428, 98] width 9 height 9
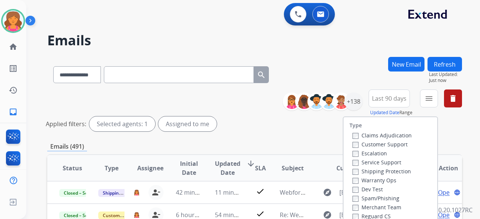
click at [368, 142] on label "Customer Support" at bounding box center [379, 144] width 55 height 7
click at [363, 170] on label "Shipping Protection" at bounding box center [381, 171] width 58 height 7
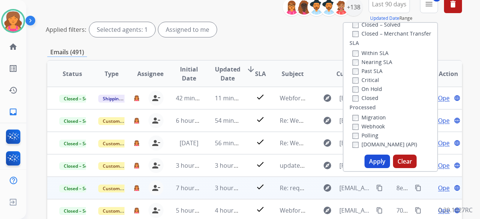
scroll to position [150, 0]
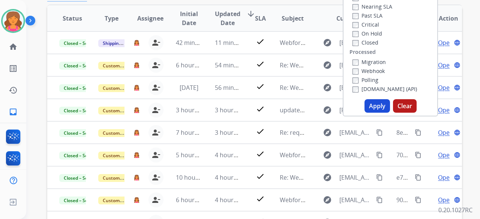
click at [379, 103] on button "Apply" at bounding box center [376, 105] width 25 height 13
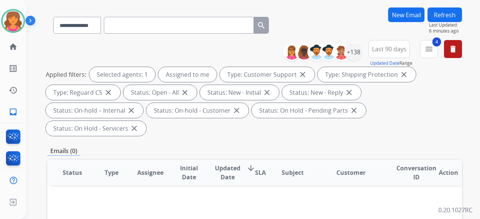
scroll to position [0, 0]
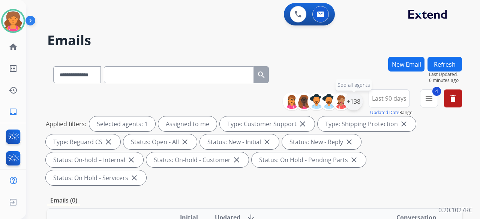
click at [356, 102] on div "+138" at bounding box center [353, 102] width 18 height 18
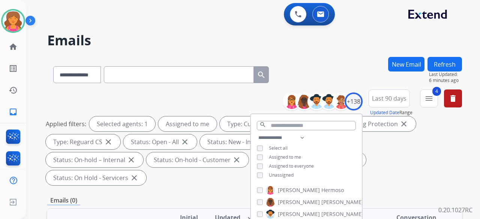
click at [259, 178] on div "**********" at bounding box center [306, 157] width 111 height 48
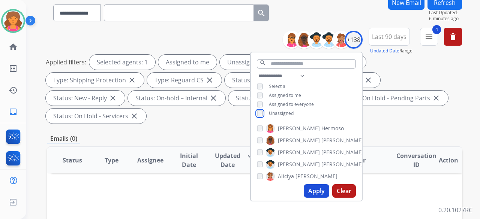
scroll to position [75, 0]
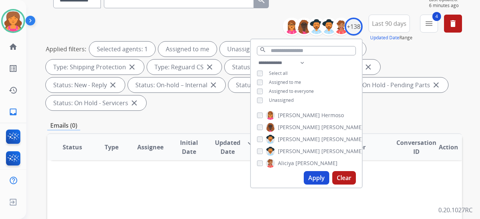
click at [315, 178] on button "Apply" at bounding box center [315, 177] width 25 height 13
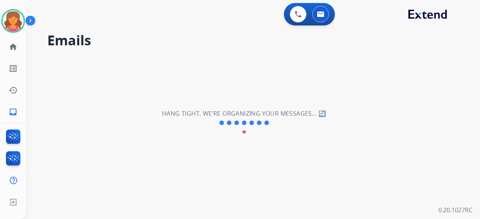
scroll to position [0, 0]
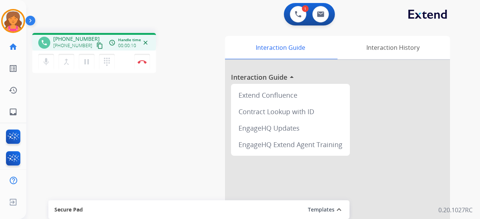
click at [96, 47] on mat-icon "content_copy" at bounding box center [99, 45] width 7 height 7
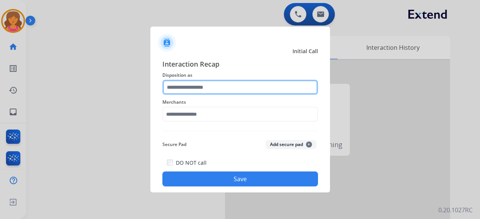
click at [177, 84] on input "text" at bounding box center [239, 87] width 155 height 15
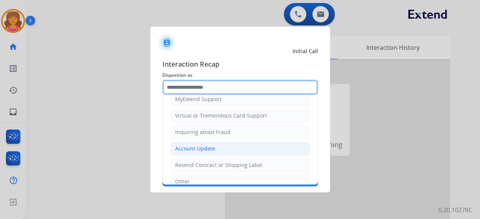
scroll to position [114, 0]
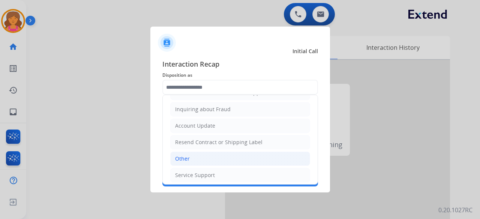
click at [190, 152] on li "Other" at bounding box center [240, 159] width 140 height 14
type input "*****"
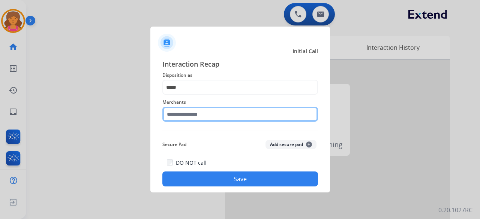
click at [199, 112] on input "text" at bounding box center [239, 114] width 155 height 15
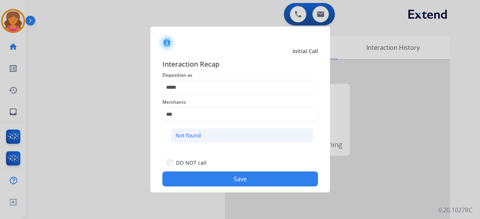
click at [214, 129] on li "Not found" at bounding box center [241, 136] width 143 height 14
type input "*********"
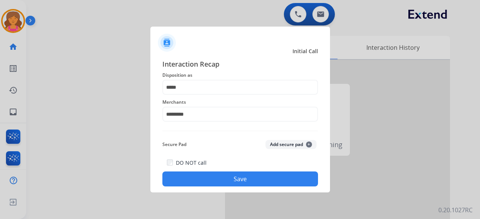
click at [228, 176] on button "Save" at bounding box center [239, 179] width 155 height 15
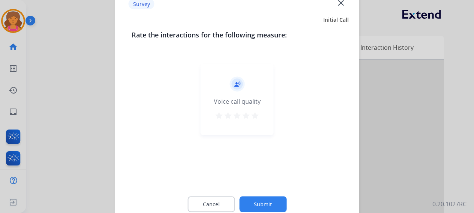
click at [253, 117] on mat-icon "star" at bounding box center [254, 115] width 9 height 9
click at [265, 206] on button "Submit" at bounding box center [262, 204] width 47 height 16
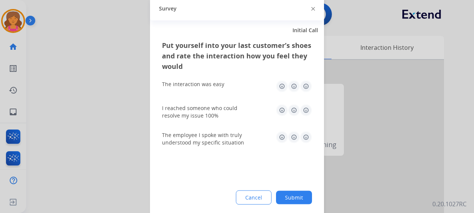
click at [305, 88] on img at bounding box center [306, 86] width 12 height 12
click at [305, 108] on img at bounding box center [306, 110] width 12 height 12
click at [307, 140] on img at bounding box center [306, 137] width 12 height 12
click at [305, 201] on button "Submit" at bounding box center [294, 197] width 36 height 13
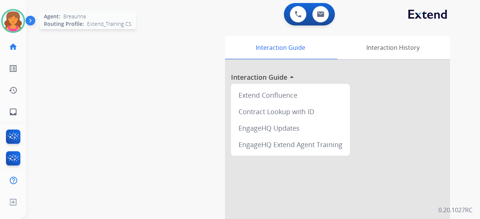
click at [22, 19] on img at bounding box center [13, 20] width 21 height 21
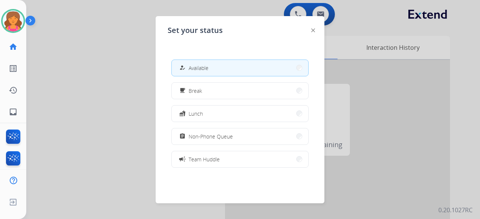
click at [75, 91] on div at bounding box center [240, 109] width 480 height 219
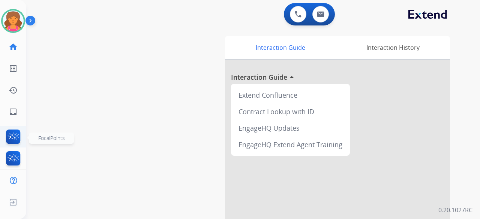
click at [13, 135] on img at bounding box center [13, 138] width 18 height 17
click at [320, 20] on button at bounding box center [320, 14] width 16 height 16
select select "**********"
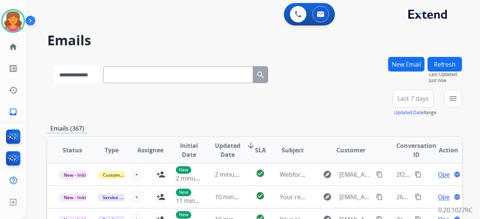
click at [86, 75] on select "**********" at bounding box center [76, 74] width 47 height 17
click at [411, 63] on button "New Email" at bounding box center [406, 64] width 36 height 15
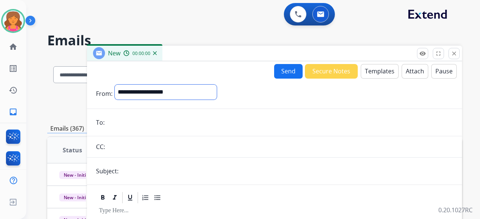
click at [164, 87] on select "**********" at bounding box center [166, 92] width 102 height 15
select select "**********"
click at [115, 85] on select "**********" at bounding box center [166, 92] width 102 height 15
paste input "**********"
type input "**********"
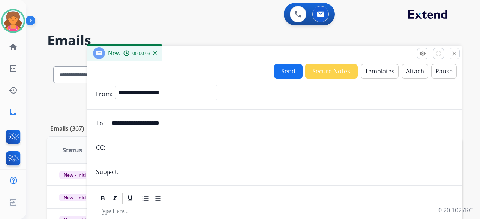
click at [139, 169] on input "text" at bounding box center [287, 171] width 332 height 15
type input "**********"
click at [383, 70] on button "Templates" at bounding box center [379, 71] width 38 height 15
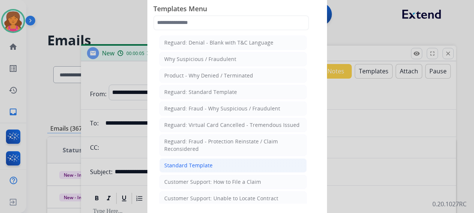
click at [212, 164] on li "Standard Template" at bounding box center [232, 165] width 147 height 14
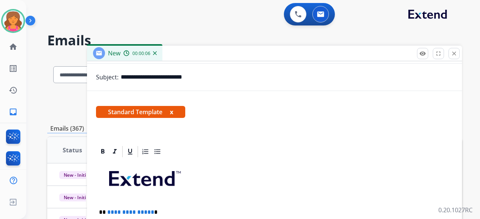
scroll to position [150, 0]
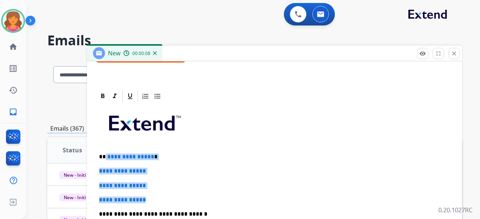
drag, startPoint x: 150, startPoint y: 193, endPoint x: 104, endPoint y: 148, distance: 64.6
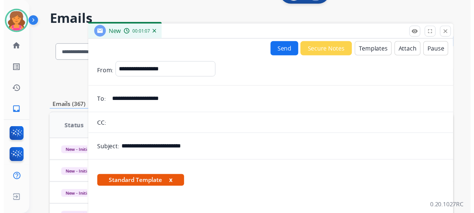
scroll to position [0, 0]
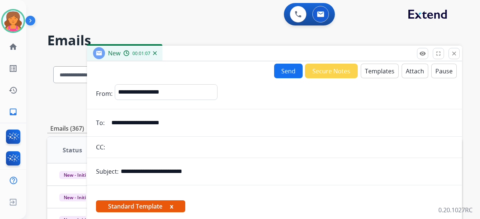
click at [285, 74] on button "Send" at bounding box center [288, 71] width 28 height 15
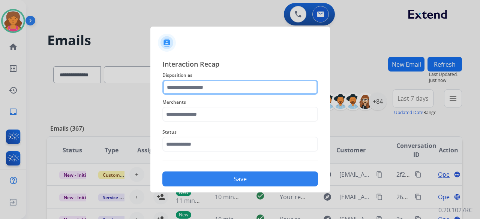
click at [180, 90] on input "text" at bounding box center [239, 87] width 155 height 15
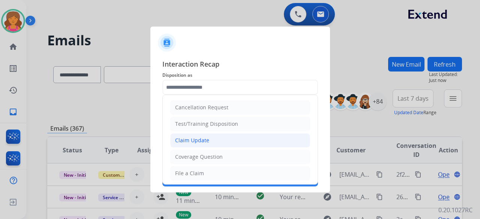
click at [192, 138] on div "Claim Update" at bounding box center [192, 140] width 34 height 7
type input "**********"
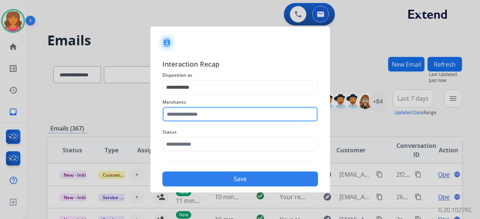
click at [197, 117] on input "text" at bounding box center [239, 114] width 155 height 15
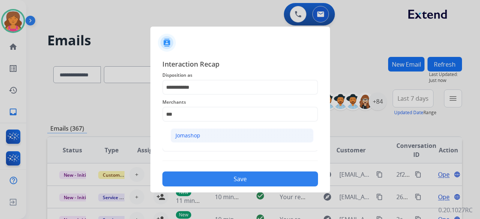
click at [179, 134] on div "Jomashop" at bounding box center [187, 135] width 25 height 7
type input "********"
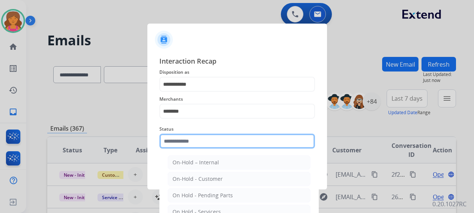
click at [184, 146] on input "text" at bounding box center [236, 141] width 155 height 15
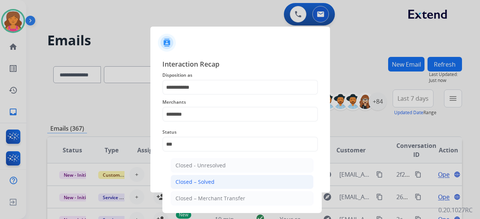
click at [220, 180] on li "Closed – Solved" at bounding box center [241, 182] width 143 height 14
type input "**********"
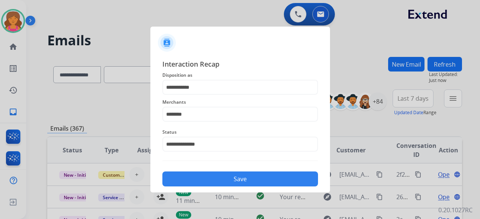
click at [220, 180] on button "Save" at bounding box center [239, 179] width 155 height 15
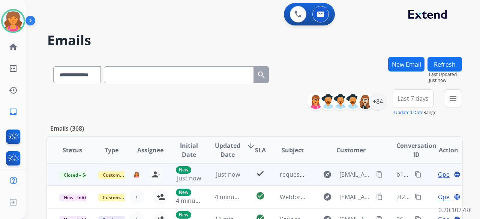
click at [415, 175] on mat-icon "content_copy" at bounding box center [417, 174] width 7 height 7
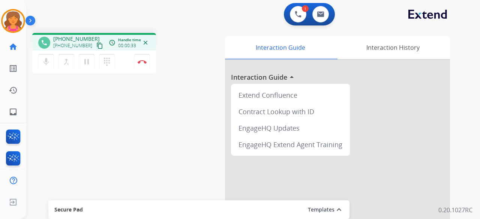
click at [96, 47] on mat-icon "content_copy" at bounding box center [99, 45] width 7 height 7
click at [140, 62] on img at bounding box center [141, 62] width 9 height 4
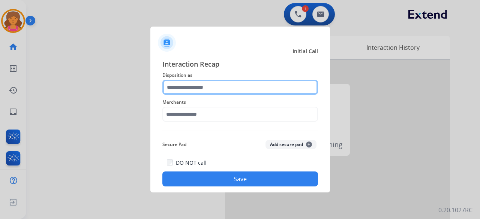
click at [196, 88] on input "text" at bounding box center [239, 87] width 155 height 15
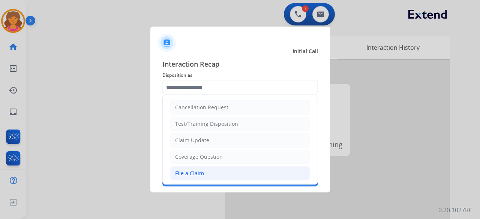
drag, startPoint x: 186, startPoint y: 170, endPoint x: 193, endPoint y: 132, distance: 38.7
click at [187, 170] on div "File a Claim" at bounding box center [189, 173] width 29 height 7
type input "**********"
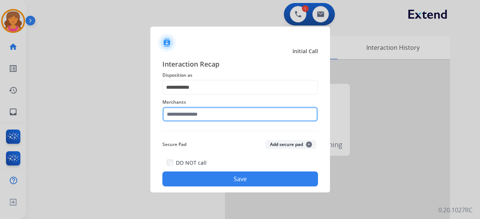
click at [191, 113] on input "text" at bounding box center [239, 114] width 155 height 15
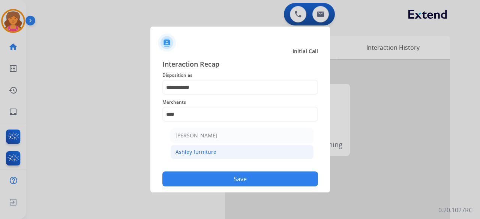
click at [179, 149] on div "Ashley furniture" at bounding box center [195, 151] width 41 height 7
type input "**********"
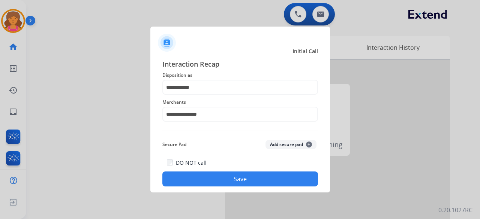
click at [209, 175] on button "Save" at bounding box center [239, 179] width 155 height 15
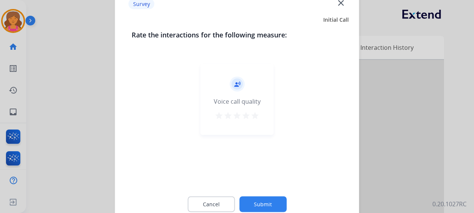
click at [256, 113] on mat-icon "star" at bounding box center [254, 115] width 9 height 9
click at [265, 203] on button "Submit" at bounding box center [262, 204] width 47 height 16
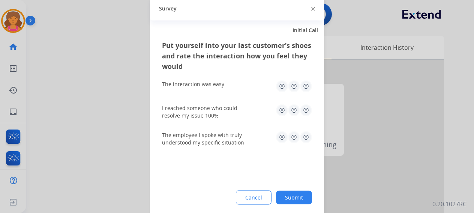
click at [307, 85] on img at bounding box center [306, 86] width 12 height 12
click at [306, 108] on img at bounding box center [306, 110] width 12 height 12
click at [307, 135] on img at bounding box center [306, 137] width 12 height 12
click at [291, 191] on button "Submit" at bounding box center [294, 197] width 36 height 13
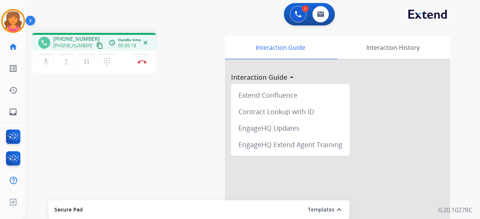
click at [95, 47] on button "content_copy" at bounding box center [99, 45] width 9 height 9
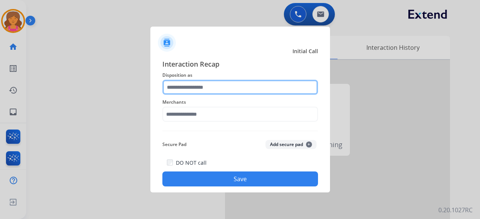
click at [190, 86] on input "text" at bounding box center [239, 87] width 155 height 15
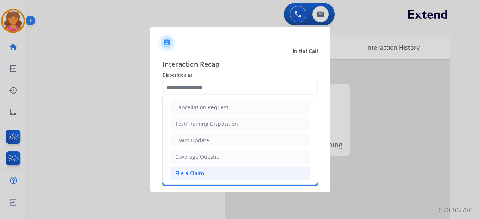
click at [189, 170] on div "File a Claim" at bounding box center [189, 173] width 29 height 7
type input "**********"
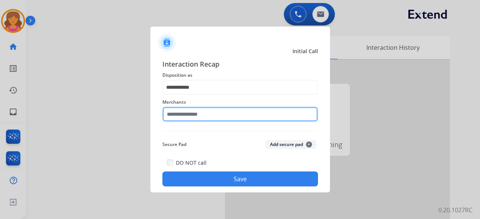
click at [192, 120] on div "Merchants" at bounding box center [239, 110] width 155 height 30
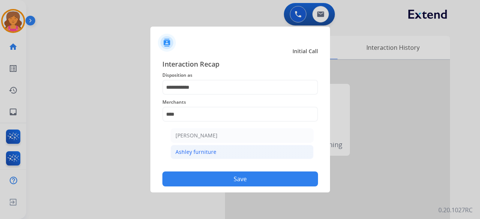
click at [199, 155] on div "Ashley furniture" at bounding box center [195, 151] width 41 height 7
type input "**********"
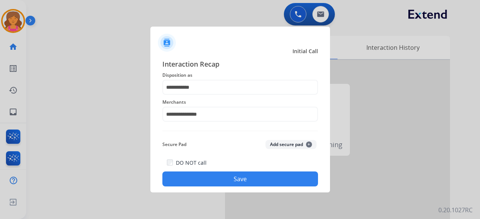
click at [196, 173] on button "Save" at bounding box center [239, 179] width 155 height 15
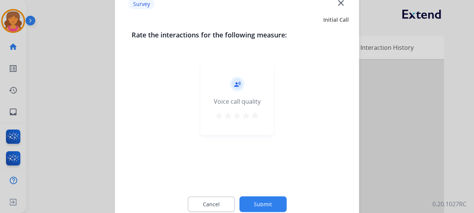
click at [253, 115] on mat-icon "star" at bounding box center [254, 115] width 9 height 9
click at [253, 203] on button "Submit" at bounding box center [262, 204] width 47 height 16
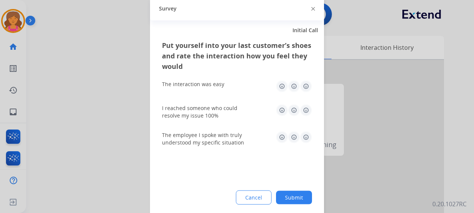
click at [308, 87] on img at bounding box center [306, 86] width 12 height 12
click at [306, 105] on img at bounding box center [306, 110] width 12 height 12
click at [305, 144] on div "The employee I spoke with truly understood my specific situation" at bounding box center [237, 138] width 150 height 15
click at [306, 139] on img at bounding box center [306, 137] width 12 height 12
click at [296, 194] on button "Submit" at bounding box center [294, 197] width 36 height 13
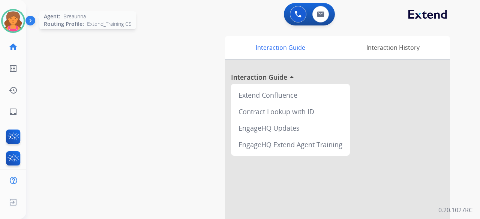
click at [13, 26] on img at bounding box center [13, 20] width 21 height 21
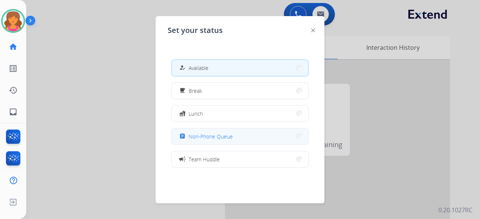
click at [272, 135] on button "assignment Non-Phone Queue" at bounding box center [240, 137] width 136 height 16
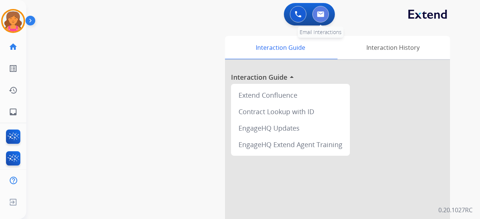
click at [315, 13] on button at bounding box center [320, 14] width 16 height 16
select select "**********"
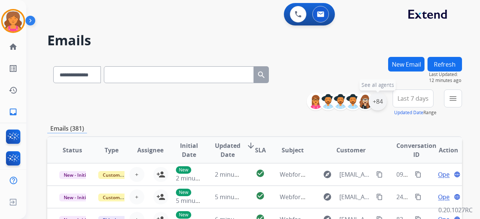
click at [377, 102] on div "+84" at bounding box center [377, 102] width 18 height 18
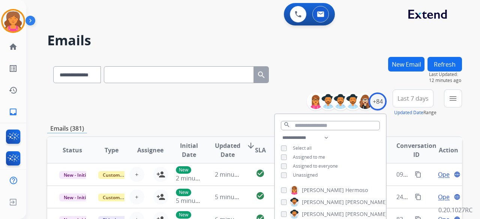
click at [400, 100] on span "Last 7 days" at bounding box center [412, 98] width 31 height 3
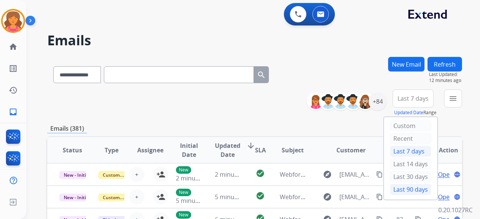
click at [391, 185] on div "Last 90 days" at bounding box center [410, 189] width 41 height 11
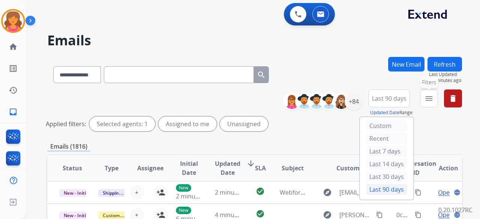
click at [430, 98] on mat-icon "menu" at bounding box center [428, 98] width 9 height 9
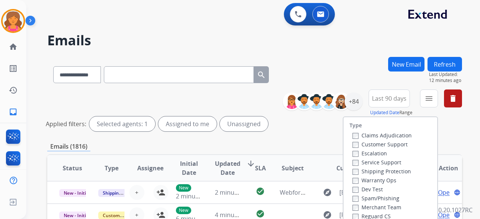
click at [385, 144] on label "Customer Support" at bounding box center [379, 144] width 55 height 7
click at [375, 168] on label "Shipping Protection" at bounding box center [381, 171] width 58 height 7
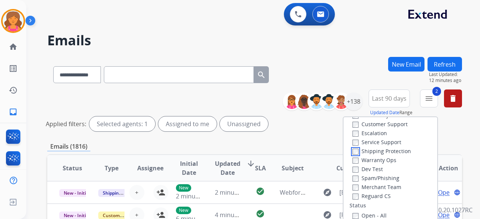
scroll to position [37, 0]
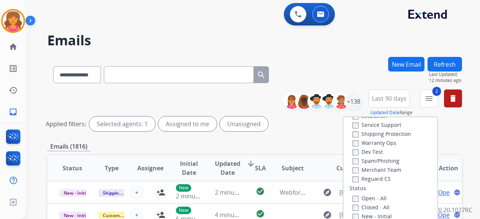
click at [369, 177] on label "Reguard CS" at bounding box center [371, 178] width 38 height 7
click at [354, 200] on label "Open - All" at bounding box center [369, 198] width 34 height 7
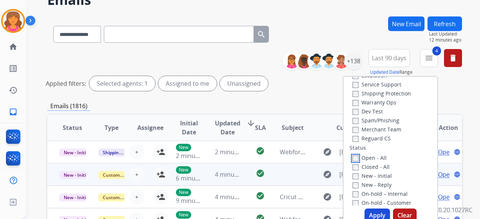
scroll to position [75, 0]
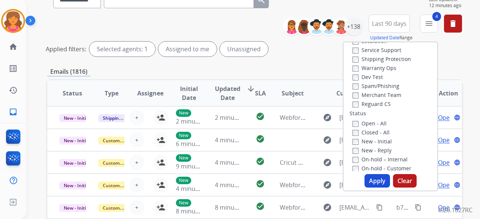
click at [376, 179] on button "Apply" at bounding box center [376, 180] width 25 height 13
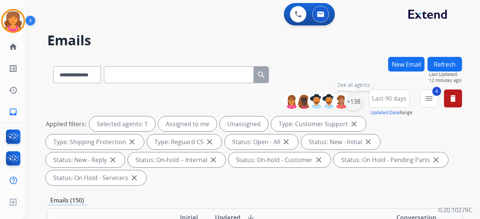
click at [351, 102] on div "+138" at bounding box center [353, 102] width 18 height 18
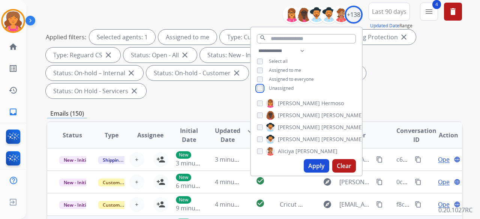
scroll to position [112, 0]
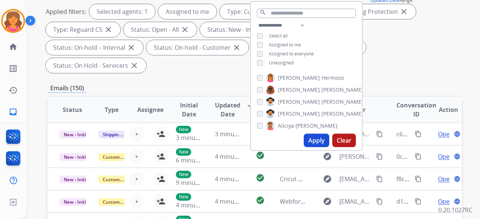
click at [315, 140] on button "Apply" at bounding box center [315, 140] width 25 height 13
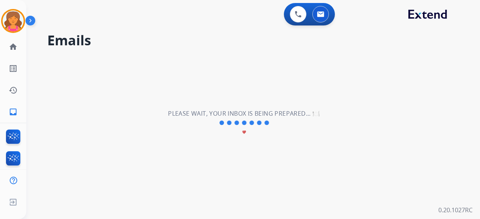
scroll to position [0, 0]
